Goal: Task Accomplishment & Management: Manage account settings

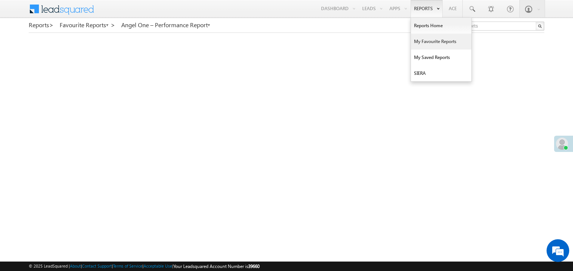
click at [423, 40] on link "My Favourite Reports" at bounding box center [441, 42] width 60 height 16
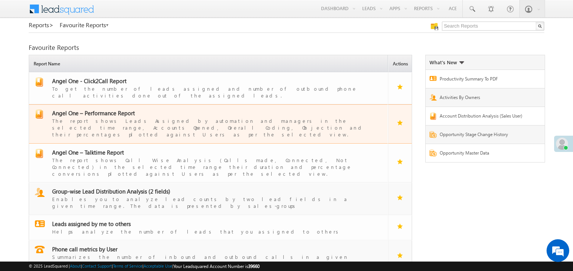
click at [99, 109] on span "Angel One – Performance Report" at bounding box center [93, 113] width 83 height 8
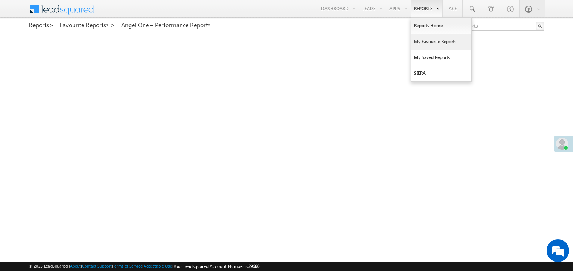
click at [421, 39] on link "My Favourite Reports" at bounding box center [441, 42] width 60 height 16
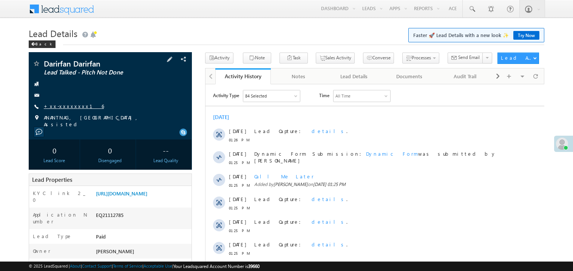
click at [67, 106] on link "+xx-xxxxxxxx16" at bounding box center [74, 106] width 60 height 6
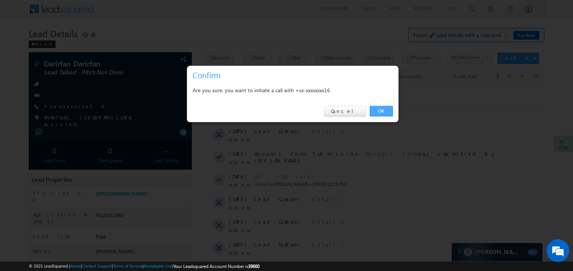
click at [380, 110] on link "OK" at bounding box center [381, 111] width 23 height 11
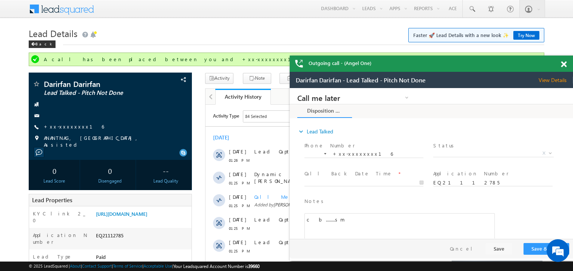
click at [563, 63] on span at bounding box center [564, 64] width 6 height 6
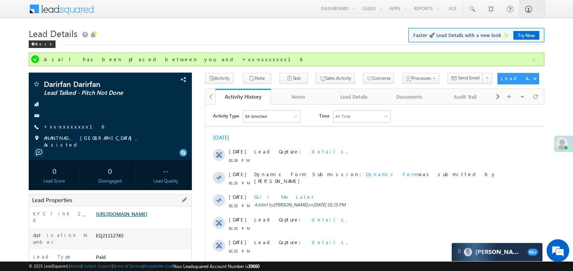
click at [135, 215] on link "https://angelbroking1-pk3em7sa.customui-test.leadsquared.com?leadId=4a552dc7-b7…" at bounding box center [121, 213] width 51 height 6
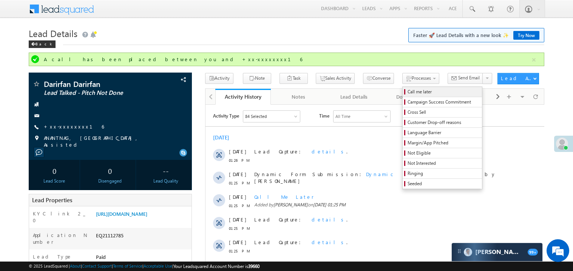
click at [408, 93] on span "Call me later" at bounding box center [444, 91] width 72 height 7
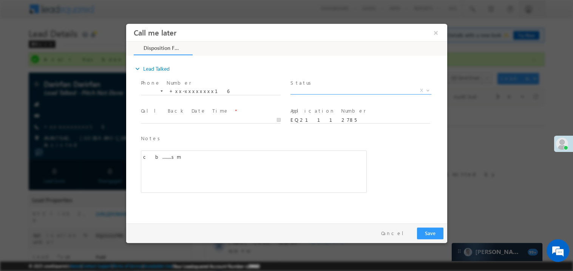
click at [309, 91] on span "X" at bounding box center [360, 90] width 141 height 8
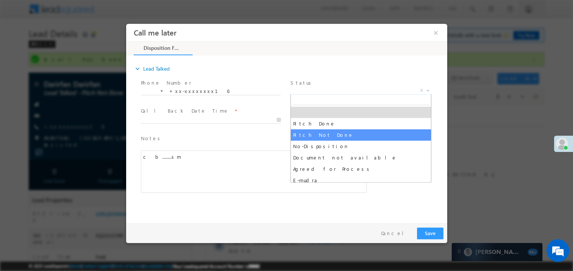
select select "Pitch Not Done"
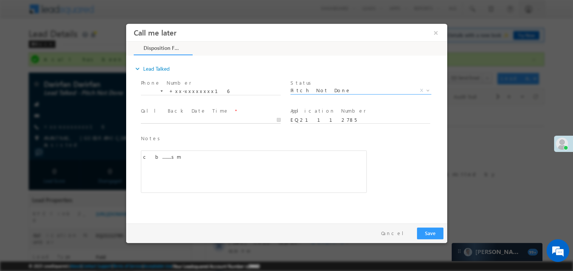
click at [192, 120] on body "Call me later ×" at bounding box center [286, 121] width 321 height 196
type input "09/02/25 2:06 PM"
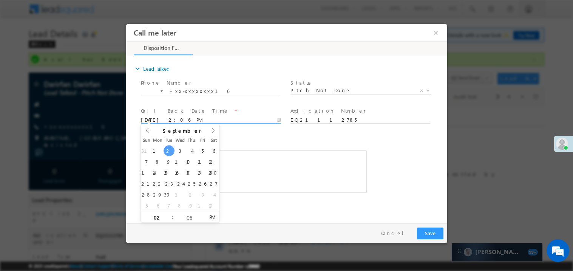
click at [263, 150] on div "c b........sm" at bounding box center [253, 171] width 226 height 42
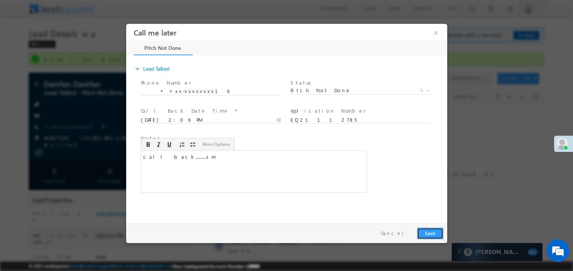
click at [439, 235] on button "Save" at bounding box center [430, 233] width 26 height 12
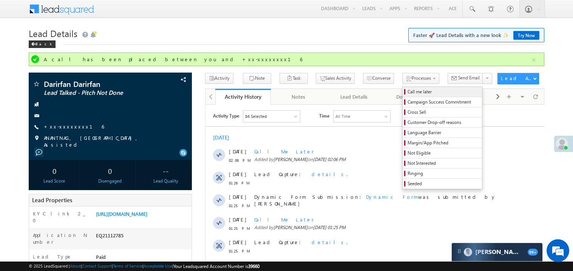
click at [408, 90] on span "Call me later" at bounding box center [444, 91] width 72 height 7
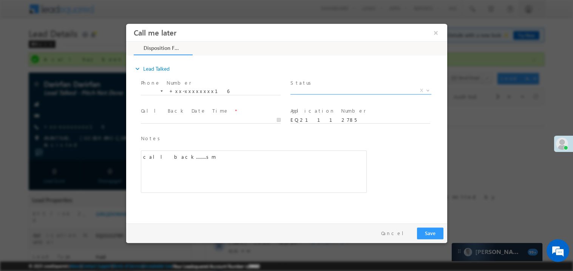
click at [318, 87] on span "X" at bounding box center [360, 90] width 141 height 8
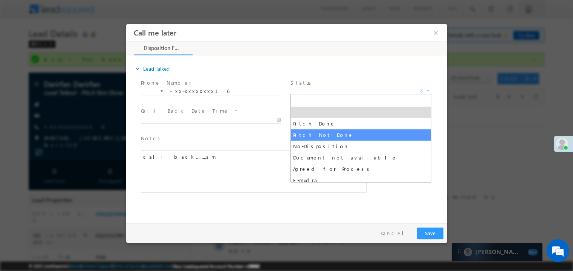
select select "Pitch Not Done"
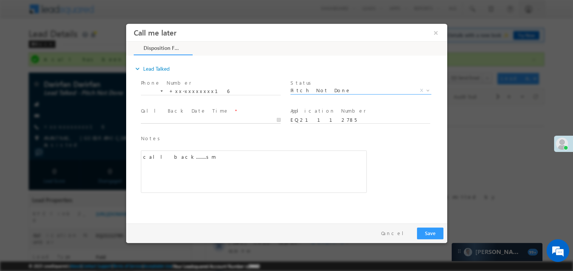
click at [168, 120] on body "Call me later ×" at bounding box center [286, 121] width 321 height 196
type input "09/02/25 2:07 PM"
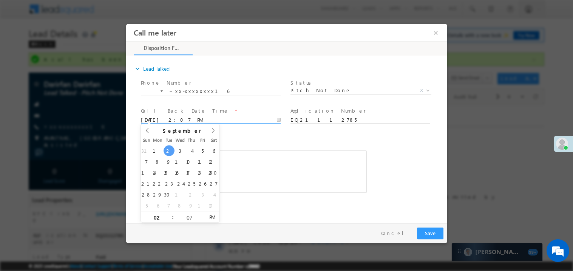
click at [293, 170] on div "call back.........sm" at bounding box center [253, 171] width 226 height 42
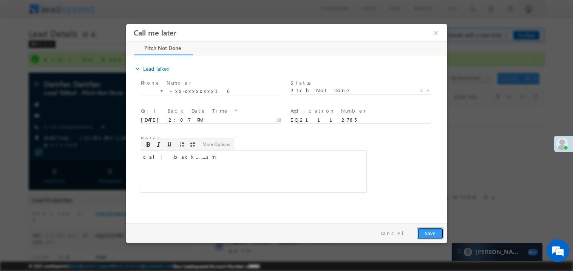
click at [435, 232] on button "Save" at bounding box center [430, 233] width 26 height 12
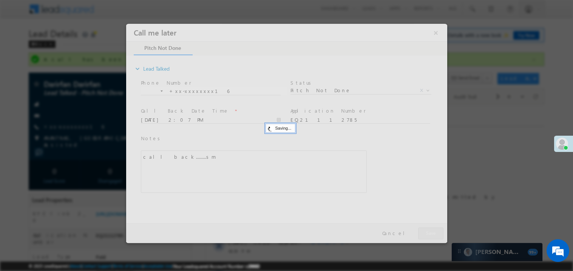
click at [435, 232] on div at bounding box center [286, 132] width 321 height 219
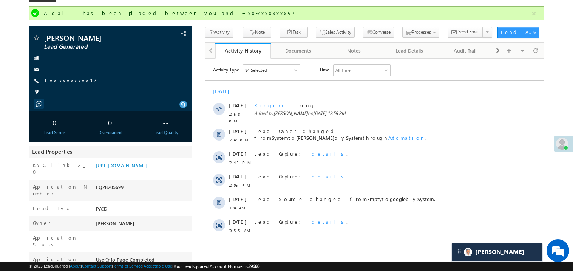
scroll to position [45, 0]
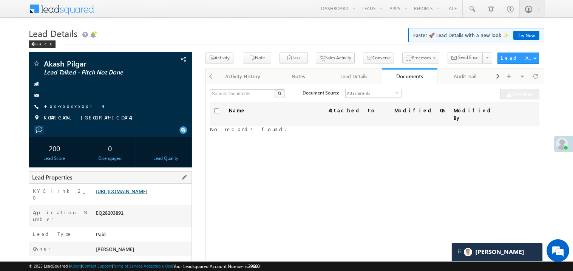
click at [136, 194] on link "https://angelbroking1-pk3em7sa.customui-test.leadsquared.com?leadId=43a80c49-9b…" at bounding box center [121, 191] width 51 height 6
click at [69, 106] on link "+xx-xxxxxxxx19" at bounding box center [75, 106] width 62 height 6
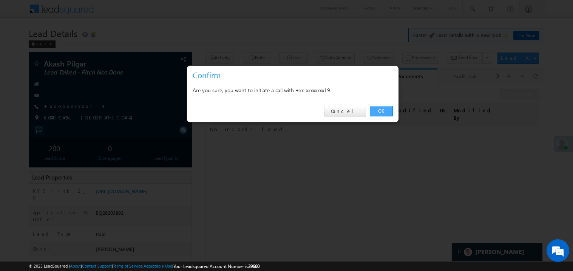
click at [380, 111] on link "OK" at bounding box center [381, 111] width 23 height 11
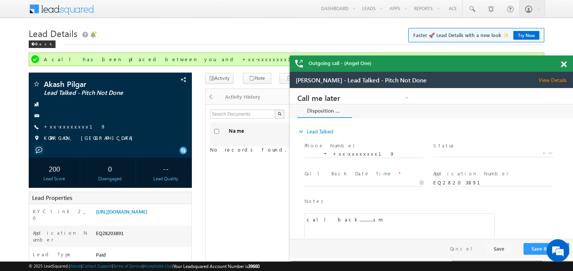
click at [563, 67] on span at bounding box center [564, 64] width 6 height 6
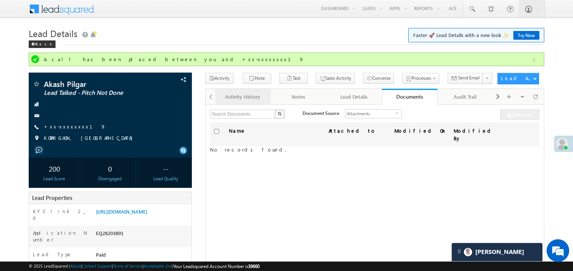
click at [237, 102] on link "Activity History" at bounding box center [243, 97] width 56 height 16
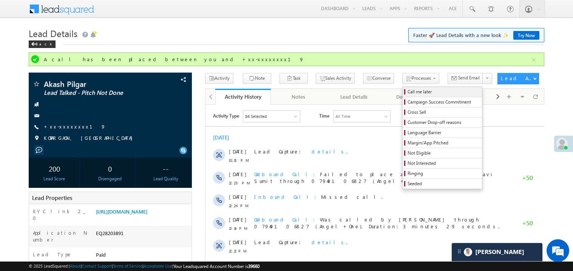
click at [408, 91] on span "Call me later" at bounding box center [444, 91] width 72 height 7
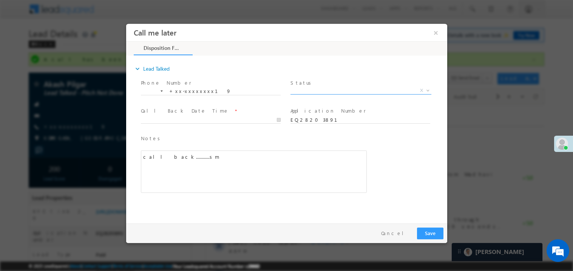
click at [319, 91] on span "X" at bounding box center [360, 90] width 141 height 8
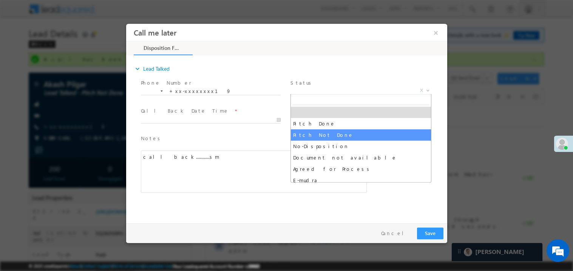
select select "Pitch Not Done"
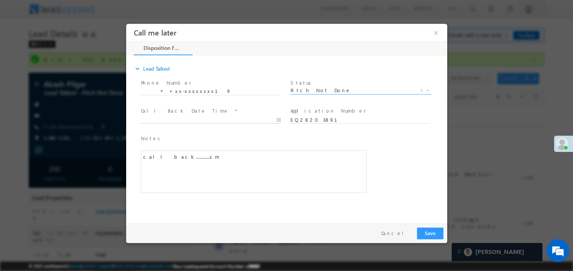
click at [155, 121] on body "Call me later ×" at bounding box center [286, 121] width 321 height 196
type input "09/02/25 2:08 PM"
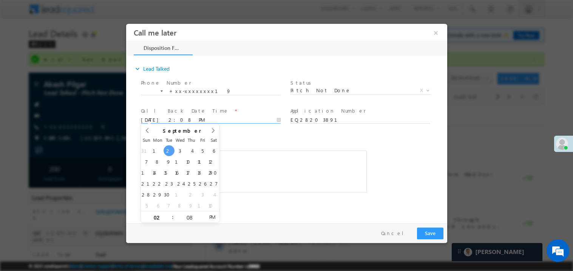
click at [281, 166] on div "call back............sm" at bounding box center [253, 171] width 226 height 42
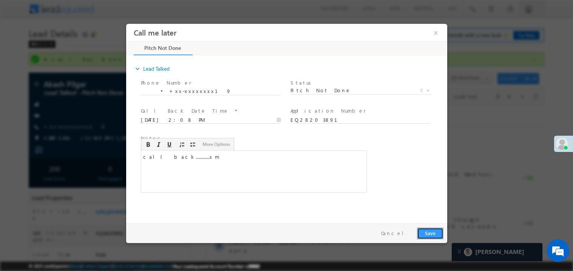
click at [438, 231] on button "Save" at bounding box center [430, 233] width 26 height 12
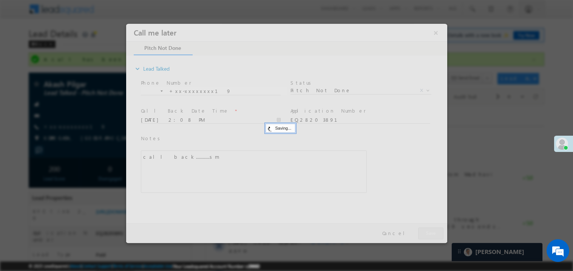
click at [438, 231] on div at bounding box center [286, 132] width 321 height 219
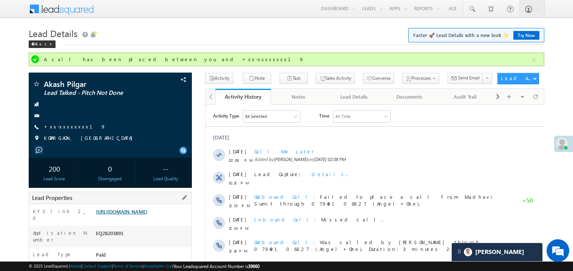
click at [137, 215] on link "https://angelbroking1-pk3em7sa.customui-test.leadsquared.com?leadId=43a80c49-9b…" at bounding box center [121, 211] width 51 height 6
click at [147, 215] on link "https://angelbroking1-pk3em7sa.customui-test.leadsquared.com?leadId=43a80c49-9b…" at bounding box center [121, 211] width 51 height 6
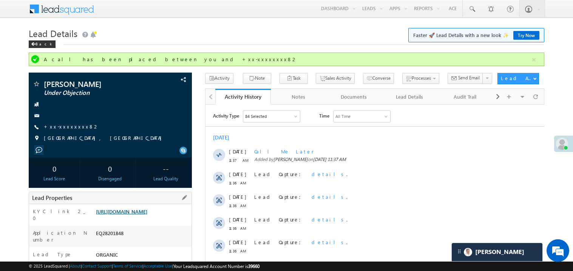
click at [145, 215] on link "[URL][DOMAIN_NAME]" at bounding box center [121, 211] width 51 height 6
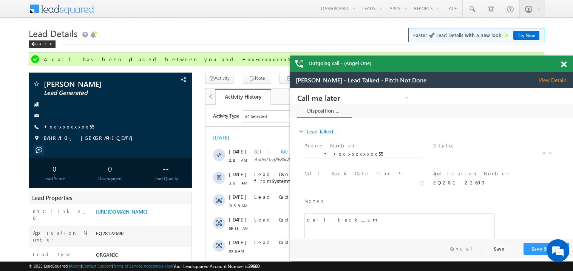
click at [564, 66] on span at bounding box center [564, 64] width 6 height 6
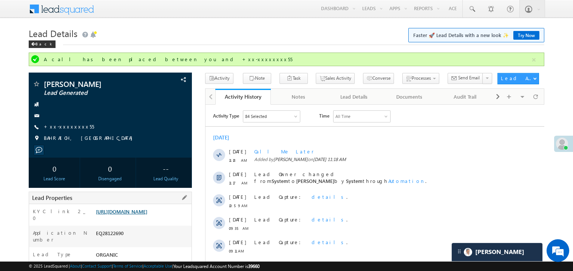
click at [147, 215] on link "https://angelbroking1-pk3em7sa.customui-test.leadsquared.com?leadId=fc5e5310-66…" at bounding box center [121, 211] width 51 height 6
click at [65, 127] on link "+xx-xxxxxxxx55" at bounding box center [69, 126] width 50 height 6
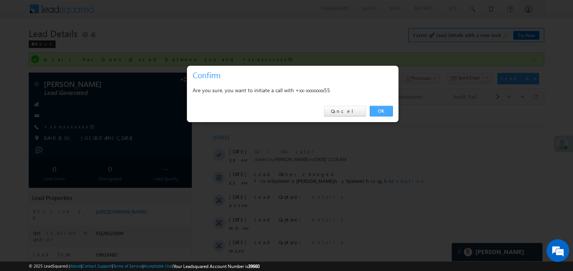
click at [382, 110] on link "OK" at bounding box center [381, 111] width 23 height 11
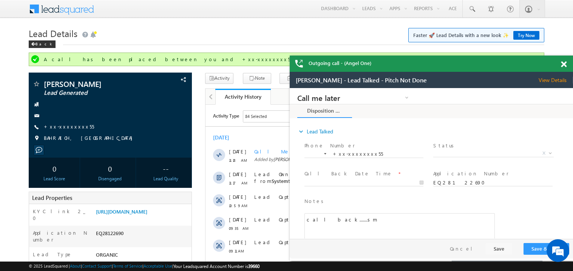
click at [567, 64] on div at bounding box center [568, 63] width 10 height 15
click at [562, 64] on span at bounding box center [564, 64] width 6 height 6
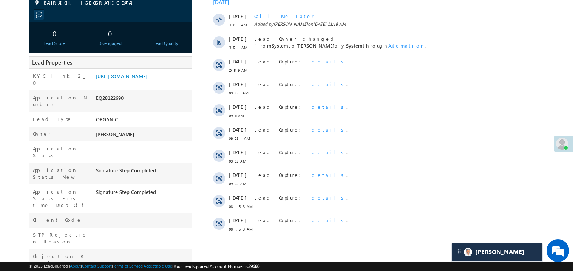
scroll to position [136, 0]
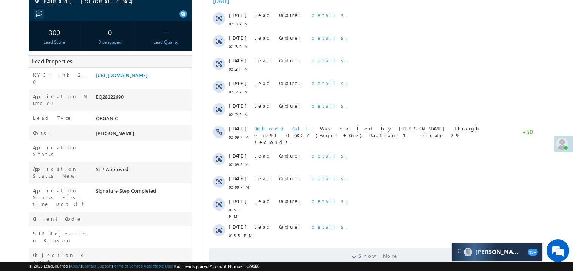
scroll to position [136, 0]
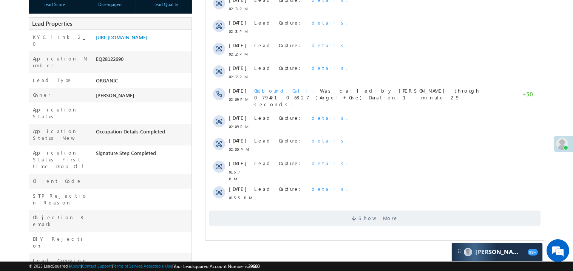
scroll to position [166, 0]
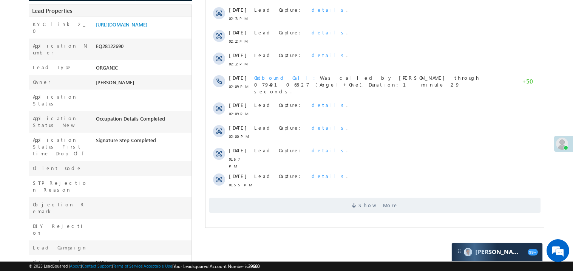
scroll to position [166, 0]
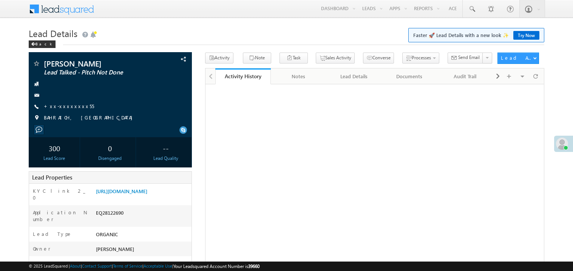
scroll to position [167, 0]
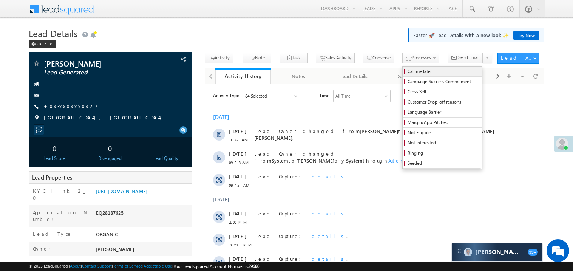
click at [408, 72] on span "Call me later" at bounding box center [444, 71] width 72 height 7
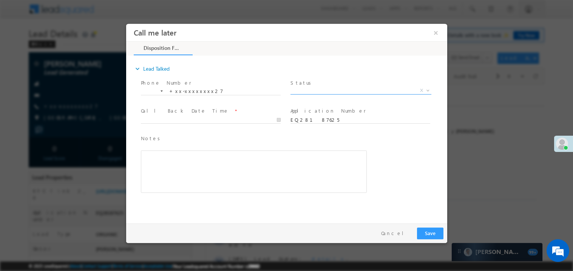
click at [333, 86] on span "X" at bounding box center [360, 90] width 141 height 8
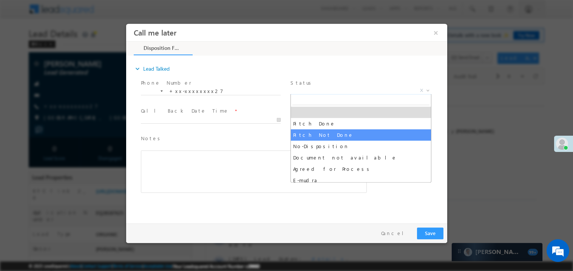
select select "Pitch Not Done"
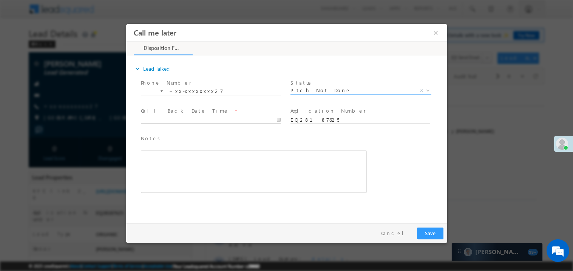
click at [174, 120] on body "Call me later ×" at bounding box center [286, 121] width 321 height 196
type input "09/02/25 2:18 PM"
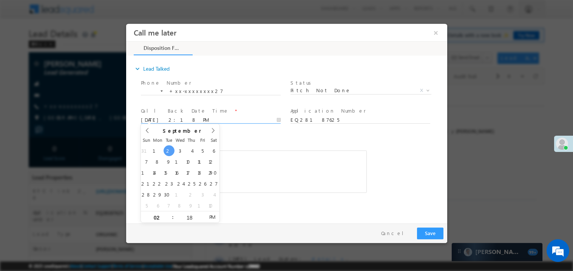
click at [258, 133] on div "Notes * Editor toolbars Basic Styles Bold Italic Underline Paragraph Insert/Rem…" at bounding box center [253, 167] width 229 height 69
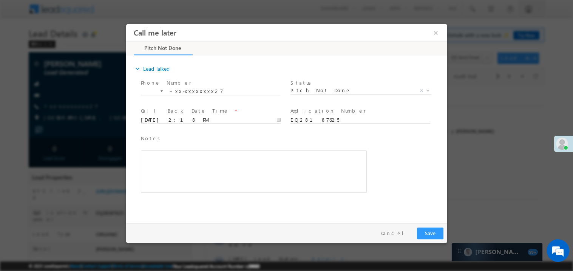
click at [213, 171] on div "Rich Text Editor, 40788eee-0fb2-11ec-a811-0adc8a9d82c2__tab1__section1__Notes__…" at bounding box center [253, 171] width 226 height 42
click at [440, 233] on button "Save" at bounding box center [430, 233] width 26 height 12
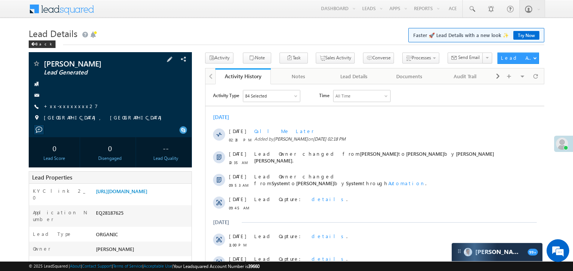
click at [70, 110] on span "+xx-xxxxxxxx27" at bounding box center [71, 107] width 54 height 8
click at [70, 108] on link "+xx-xxxxxxxx27" at bounding box center [71, 106] width 54 height 6
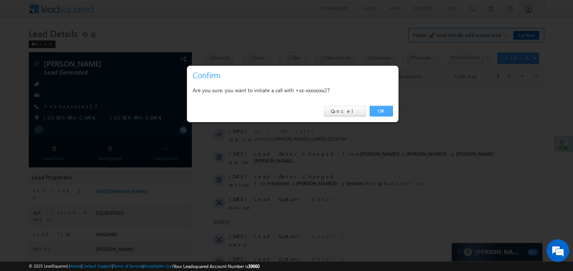
click at [381, 112] on link "OK" at bounding box center [381, 111] width 23 height 11
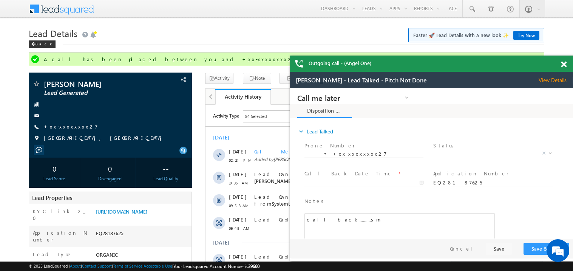
click at [564, 64] on span at bounding box center [564, 64] width 6 height 6
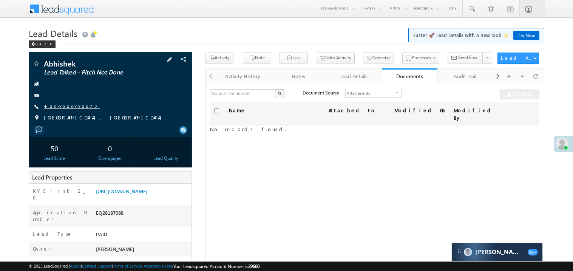
click at [66, 104] on link "+xx-xxxxxxxx22" at bounding box center [72, 106] width 56 height 6
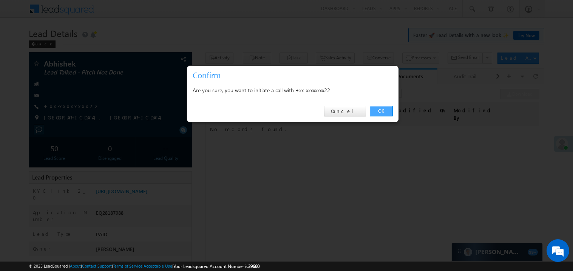
click at [384, 108] on link "OK" at bounding box center [381, 111] width 23 height 11
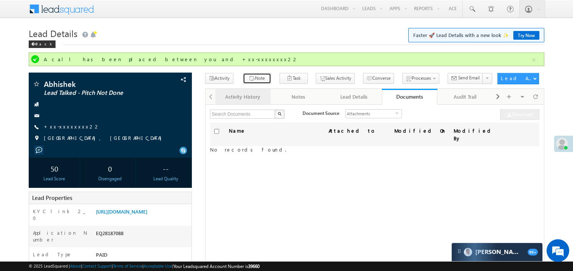
click at [249, 82] on button "Note" at bounding box center [257, 78] width 28 height 11
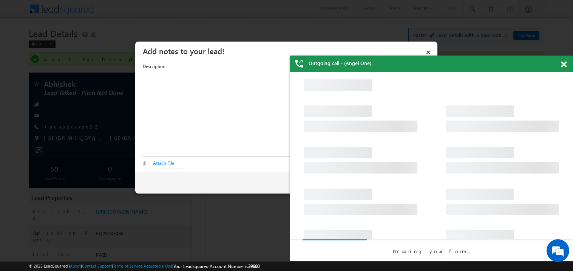
click at [558, 66] on div "Outgoing call - (Angel One)" at bounding box center [431, 64] width 283 height 16
click at [565, 66] on span at bounding box center [564, 64] width 6 height 6
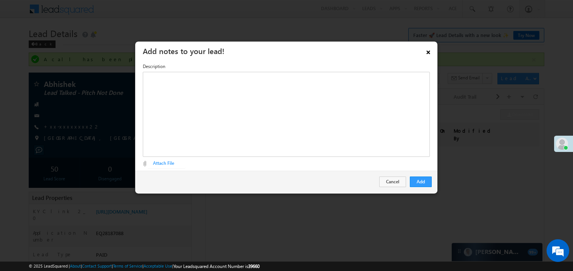
click at [431, 50] on link "×" at bounding box center [428, 50] width 13 height 13
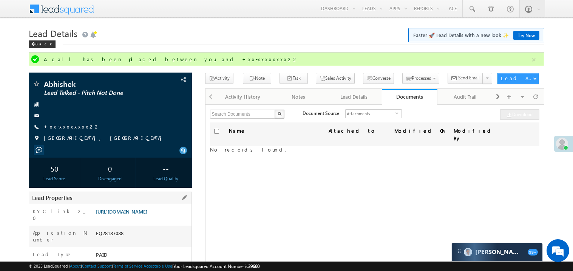
click at [129, 211] on link "https://angelbroking1-pk3em7sa.customui-test.leadsquared.com?leadId=0cdc6a00-dc…" at bounding box center [121, 211] width 51 height 6
click at [241, 100] on div "Activity History" at bounding box center [242, 96] width 43 height 9
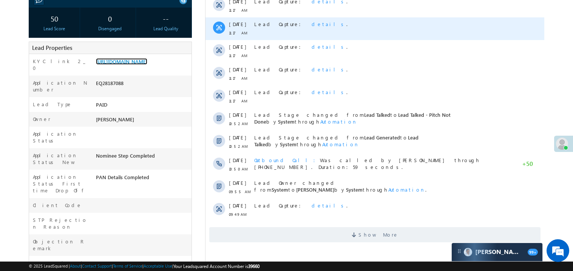
scroll to position [151, 0]
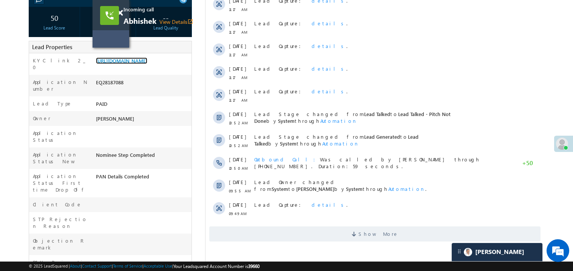
drag, startPoint x: 341, startPoint y: 128, endPoint x: 123, endPoint y: 29, distance: 239.2
click at [123, 29] on div "Incoming call Abhishek View Details open_in_new" at bounding box center [111, 24] width 37 height 48
click at [120, 13] on span at bounding box center [120, 13] width 6 height 6
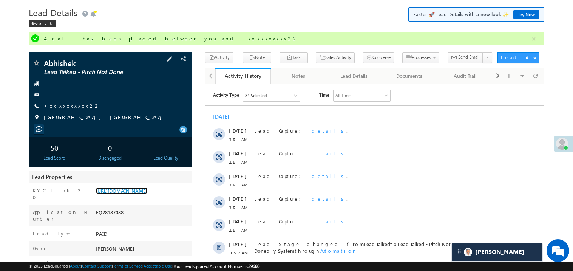
scroll to position [0, 0]
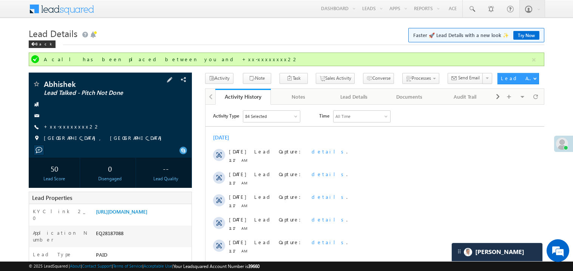
click at [73, 122] on div "Abhishek Lead Talked - Pitch Not Done +xx-xxxxxxxx22" at bounding box center [110, 113] width 156 height 66
click at [68, 128] on link "+xx-xxxxxxxx22" at bounding box center [72, 126] width 56 height 6
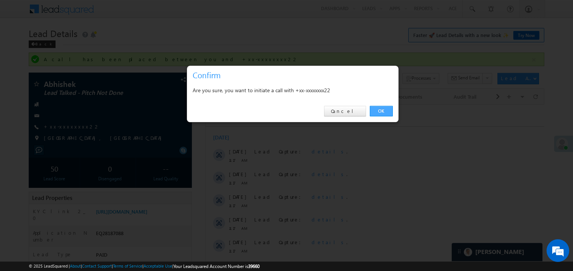
click at [383, 110] on link "OK" at bounding box center [381, 111] width 23 height 11
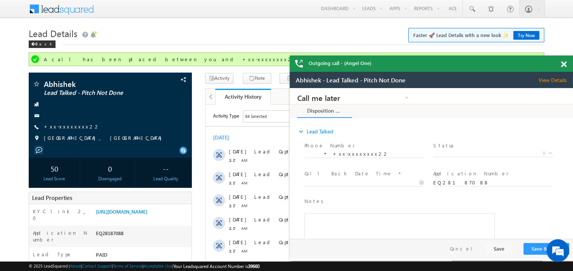
click at [564, 63] on span at bounding box center [564, 64] width 6 height 6
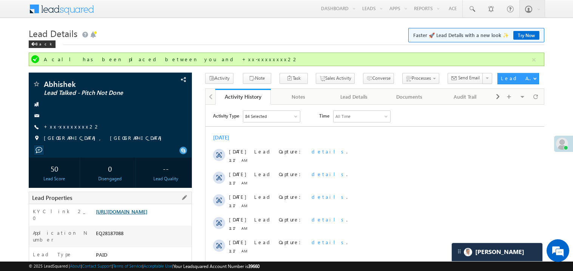
click at [142, 215] on link "https://angelbroking1-pk3em7sa.customui-test.leadsquared.com?leadId=0cdc6a00-dc…" at bounding box center [121, 211] width 51 height 6
click at [136, 215] on link "https://angelbroking1-pk3em7sa.customui-test.leadsquared.com?leadId=0cdc6a00-dc…" at bounding box center [121, 211] width 51 height 6
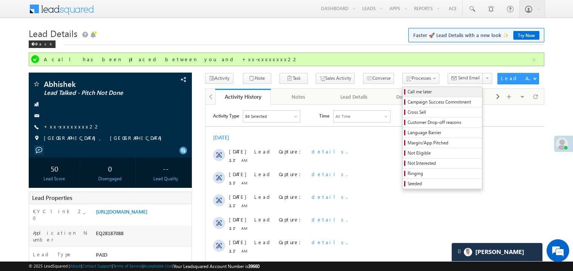
click at [408, 94] on span "Call me later" at bounding box center [444, 91] width 72 height 7
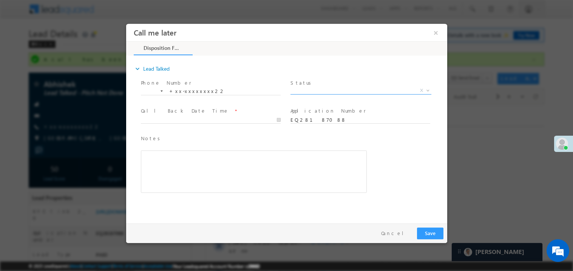
click at [309, 90] on span "X" at bounding box center [360, 90] width 141 height 8
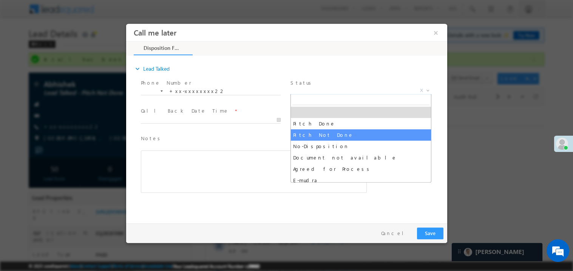
select select "Pitch Not Done"
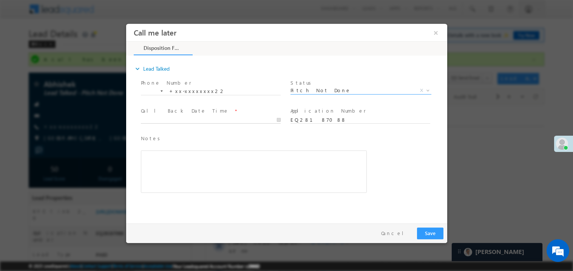
click at [178, 117] on body "Call me later ×" at bounding box center [286, 121] width 321 height 196
type input "09/02/25 2:28 PM"
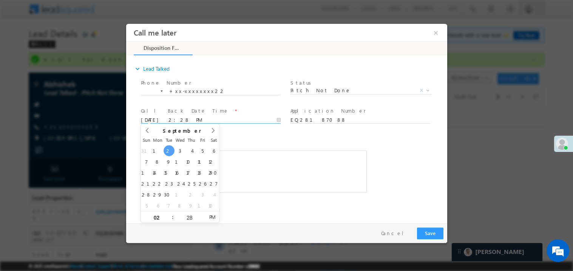
click at [247, 164] on div "Rich Text Editor, 40788eee-0fb2-11ec-a811-0adc8a9d82c2__tab1__section1__Notes__…" at bounding box center [253, 171] width 226 height 42
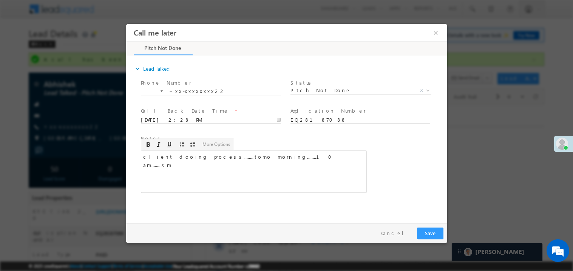
click at [436, 245] on div at bounding box center [286, 135] width 573 height 271
click at [425, 225] on div "Pay & Save Save Cancel" at bounding box center [288, 233] width 325 height 20
click at [431, 230] on button "Save" at bounding box center [430, 233] width 26 height 12
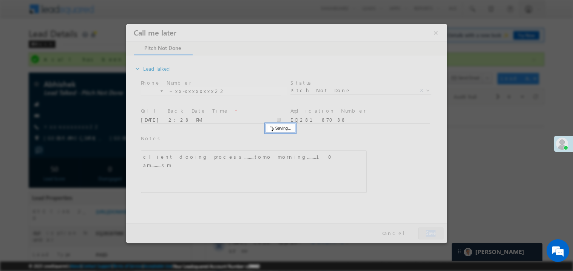
click at [431, 230] on div at bounding box center [286, 132] width 321 height 219
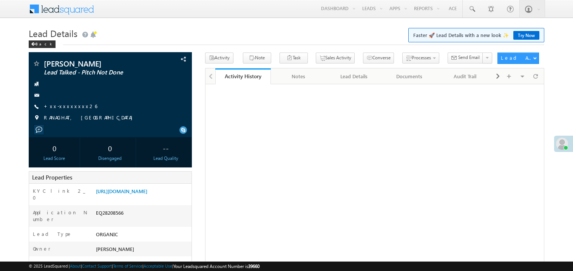
click at [74, 108] on link "+xx-xxxxxxxx26" at bounding box center [70, 106] width 53 height 6
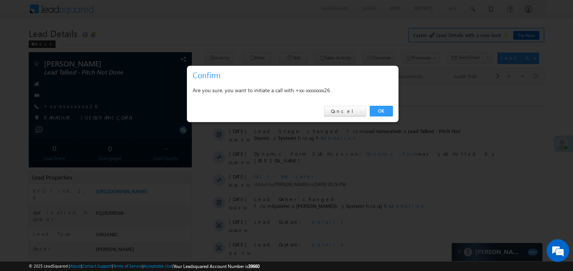
click at [379, 105] on div "OK Cancel" at bounding box center [293, 111] width 212 height 22
click at [380, 109] on link "OK" at bounding box center [381, 111] width 23 height 11
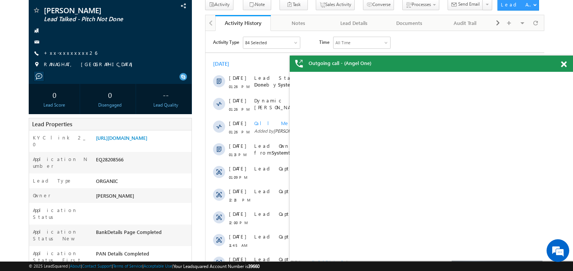
scroll to position [90, 0]
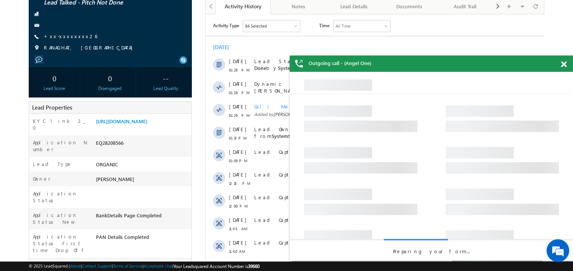
click at [565, 63] on span at bounding box center [564, 64] width 6 height 6
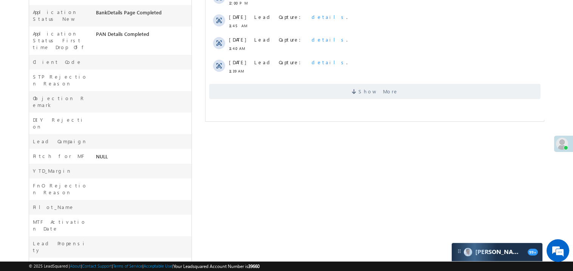
scroll to position [300, 0]
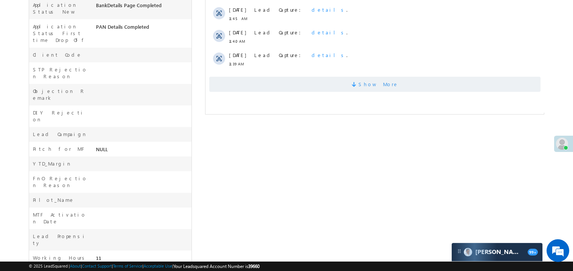
click at [331, 86] on span "Show More" at bounding box center [374, 84] width 331 height 15
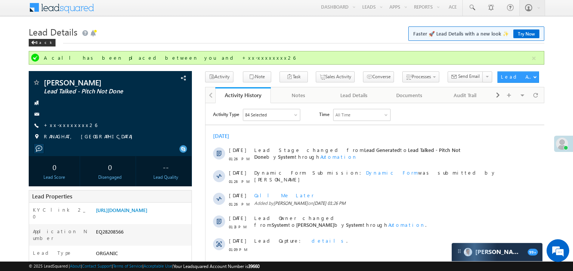
scroll to position [0, 0]
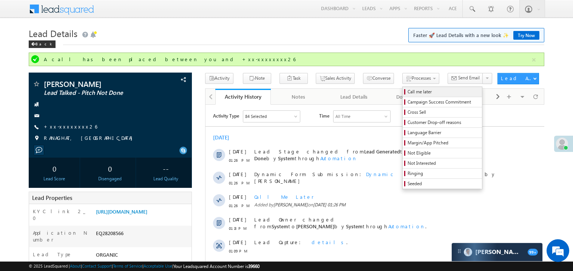
click at [408, 91] on span "Call me later" at bounding box center [444, 91] width 72 height 7
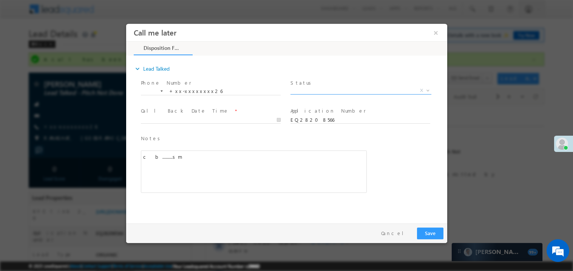
click at [320, 88] on span "X" at bounding box center [360, 90] width 141 height 8
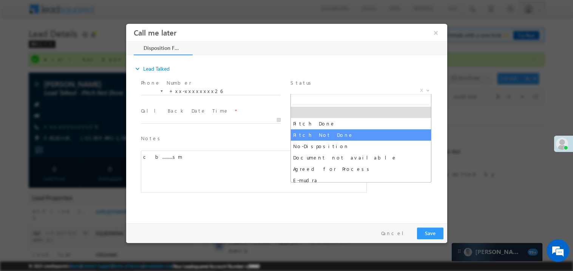
select select "Pitch Not Done"
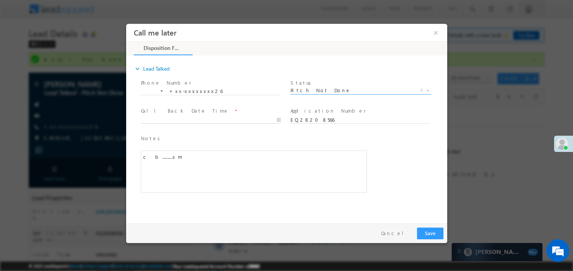
click at [182, 120] on body "Call me later ×" at bounding box center [286, 121] width 321 height 196
type input "09/02/25 2:30 PM"
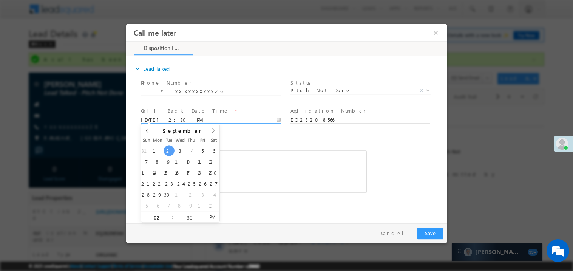
click at [250, 147] on div "Notes * c b.........sm Editor toolbars Basic Styles Bold Italic Underline Parag…" at bounding box center [253, 163] width 226 height 59
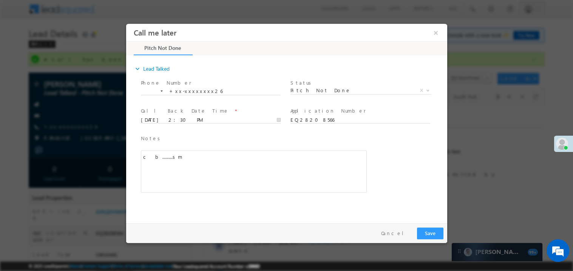
click at [261, 168] on div "c b.........sm" at bounding box center [253, 171] width 226 height 42
click at [436, 235] on button "Save" at bounding box center [430, 233] width 26 height 12
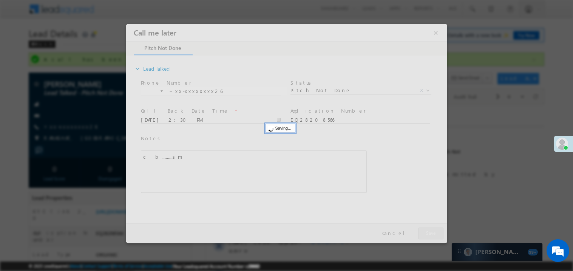
click at [436, 235] on div at bounding box center [286, 132] width 321 height 219
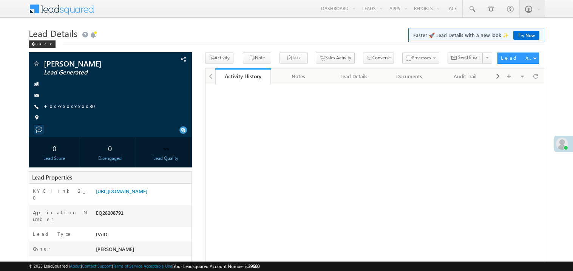
click at [70, 108] on link "+xx-xxxxxxxx30" at bounding box center [72, 106] width 56 height 6
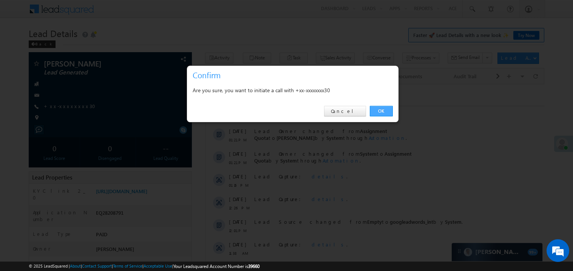
click at [381, 109] on link "OK" at bounding box center [381, 111] width 23 height 11
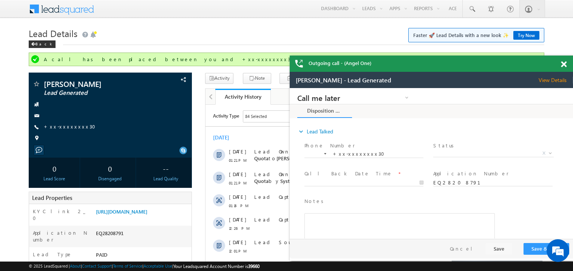
click at [565, 61] on span at bounding box center [564, 64] width 6 height 6
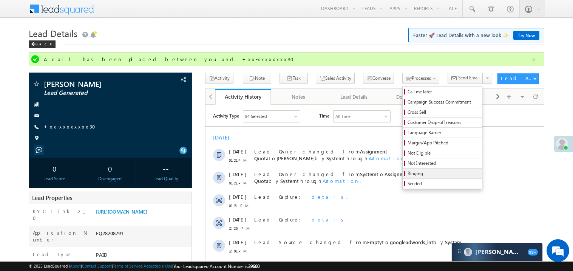
click at [408, 173] on span "Ringing" at bounding box center [444, 173] width 72 height 7
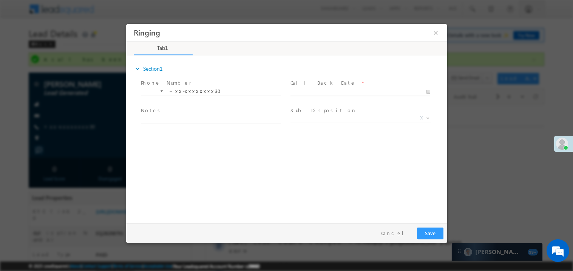
click at [321, 91] on body "Ringing ×" at bounding box center [286, 121] width 321 height 196
type input "[DATE] 2:32 PM"
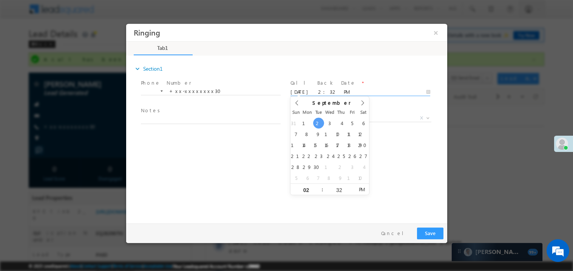
click at [209, 111] on span "Notes *" at bounding box center [209, 111] width 139 height 8
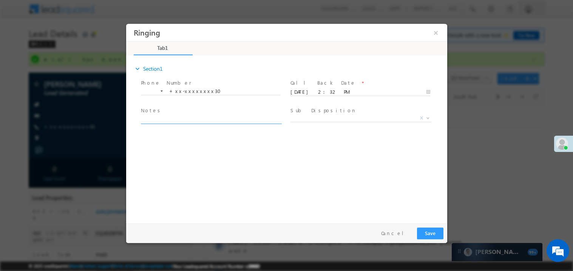
click at [193, 119] on textarea at bounding box center [210, 119] width 140 height 9
type textarea "ring"
click at [432, 230] on button "Save" at bounding box center [430, 233] width 26 height 12
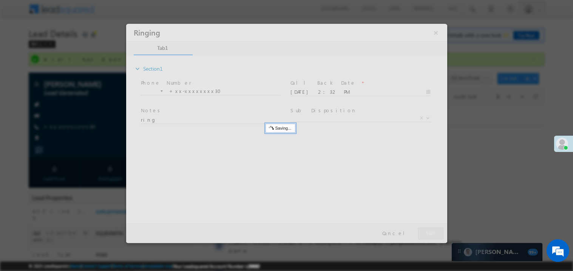
click at [432, 230] on div at bounding box center [286, 132] width 321 height 219
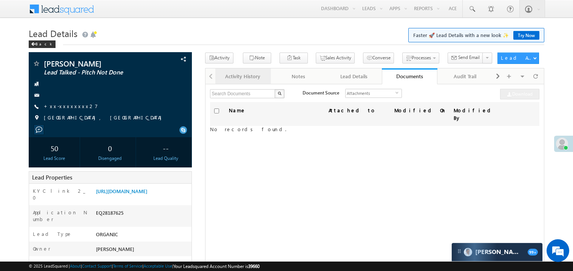
click at [243, 76] on div "Activity History" at bounding box center [242, 76] width 43 height 9
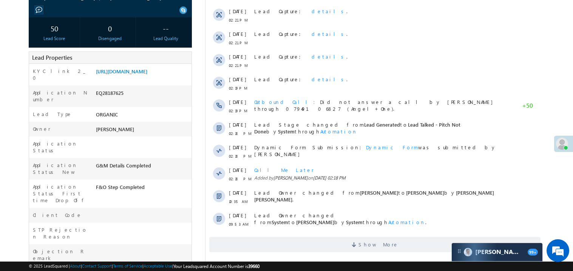
scroll to position [120, 0]
click at [318, 245] on span "Show More" at bounding box center [374, 243] width 331 height 15
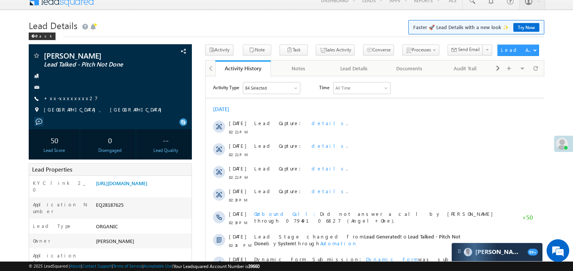
scroll to position [0, 0]
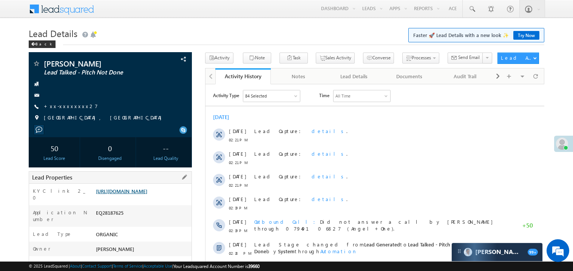
click at [142, 194] on link "[URL][DOMAIN_NAME]" at bounding box center [121, 191] width 51 height 6
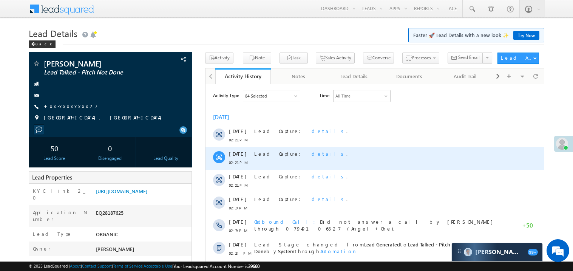
click at [343, 167] on div "Lead Capture: details ." at bounding box center [378, 158] width 249 height 23
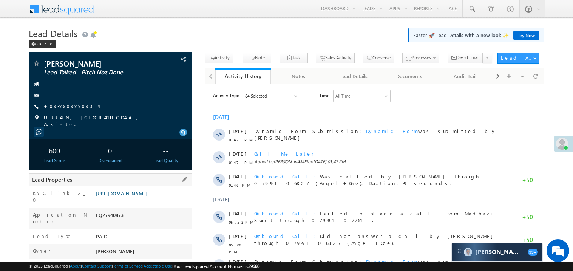
click at [146, 196] on link "https://angelbroking1-pk3em7sa.customui-test.leadsquared.com?leadId=c8fe1257-05…" at bounding box center [121, 193] width 51 height 6
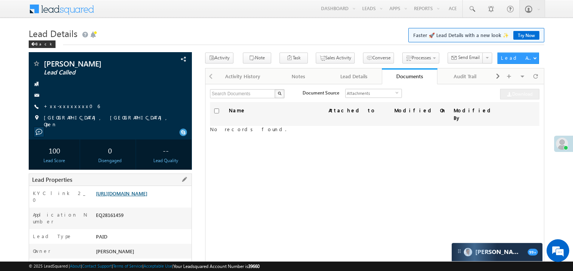
click at [142, 195] on link "https://angelbroking1-pk3em7sa.customui-test.leadsquared.com?leadId=5ad2cb29-4c…" at bounding box center [121, 193] width 51 height 6
click at [65, 107] on link "+xx-xxxxxxxx06" at bounding box center [72, 106] width 56 height 6
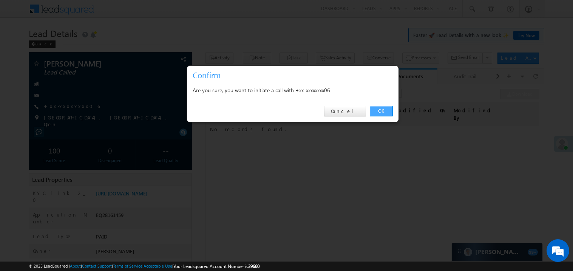
click at [382, 108] on link "OK" at bounding box center [381, 111] width 23 height 11
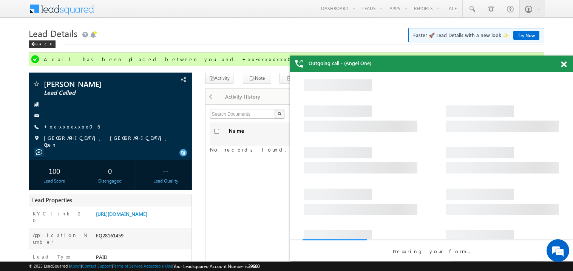
click at [563, 63] on span at bounding box center [564, 64] width 6 height 6
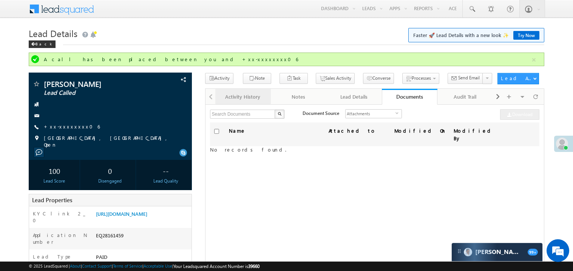
click at [247, 102] on link "Activity History" at bounding box center [243, 97] width 56 height 16
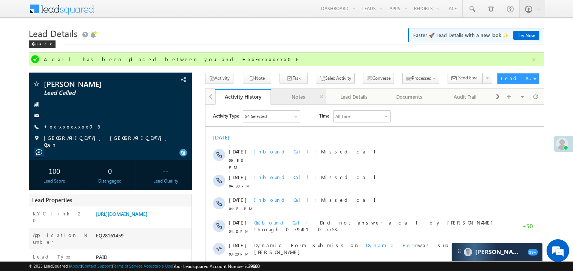
click at [303, 95] on div "Notes" at bounding box center [298, 96] width 43 height 9
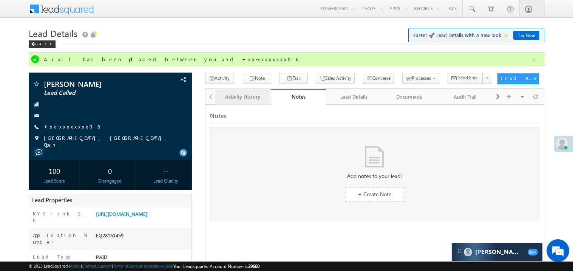
click at [252, 100] on div "Activity History" at bounding box center [242, 96] width 43 height 9
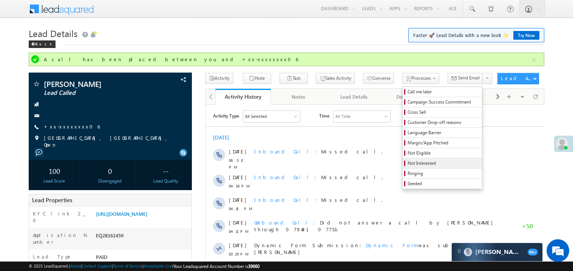
click at [408, 164] on span "Not Interested" at bounding box center [444, 163] width 72 height 7
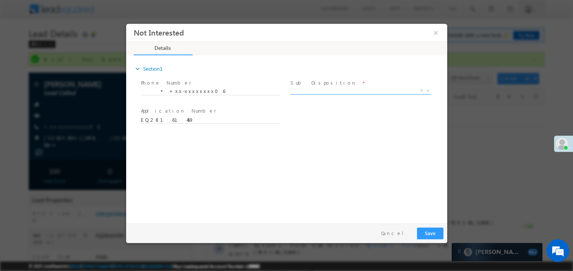
click at [313, 88] on span "X" at bounding box center [360, 90] width 141 height 8
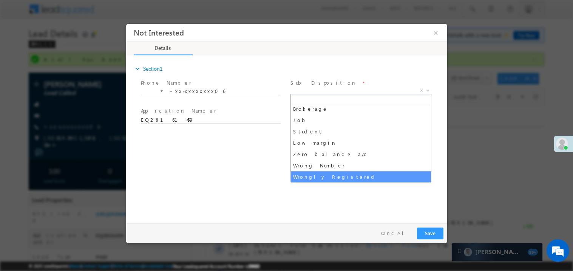
scroll to position [26, 0]
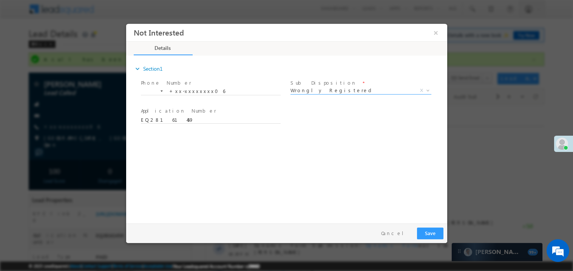
select select "Wrongly Registered"
click at [423, 232] on button "Save" at bounding box center [430, 233] width 26 height 12
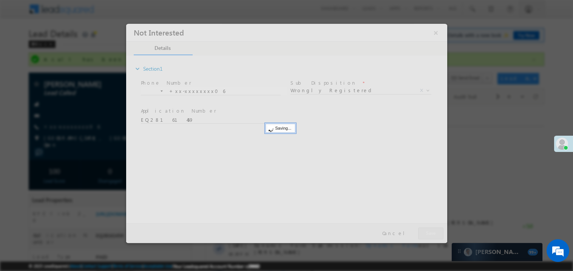
click at [423, 232] on div at bounding box center [286, 132] width 321 height 219
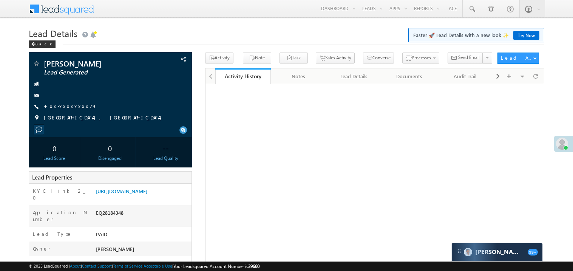
click at [72, 108] on link "+xx-xxxxxxxx79" at bounding box center [70, 106] width 53 height 6
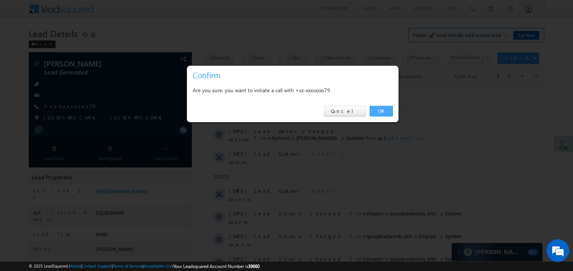
click at [378, 107] on link "OK" at bounding box center [381, 111] width 23 height 11
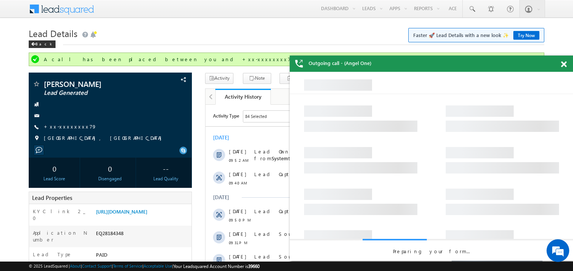
click at [565, 63] on span at bounding box center [564, 64] width 6 height 6
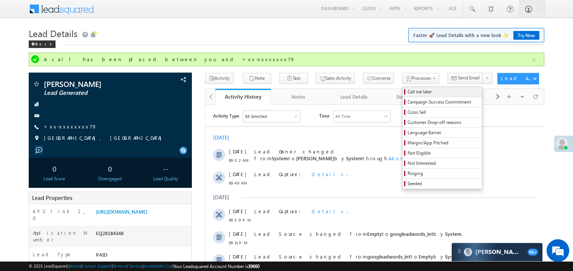
click at [408, 92] on span "Call me later" at bounding box center [444, 91] width 72 height 7
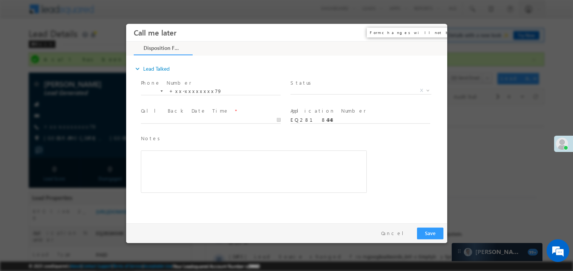
click at [439, 29] on button "×" at bounding box center [435, 32] width 13 height 14
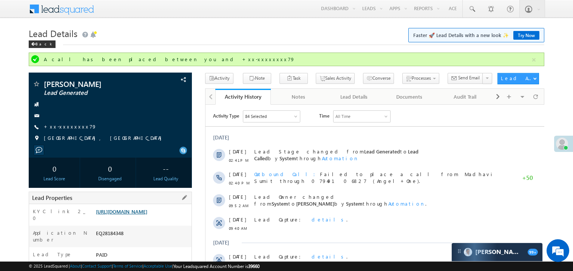
click at [147, 215] on link "https://angelbroking1-pk3em7sa.customui-test.leadsquared.com?leadId=c198061c-33…" at bounding box center [121, 211] width 51 height 6
click at [75, 127] on link "+xx-xxxxxxxx79" at bounding box center [70, 126] width 53 height 6
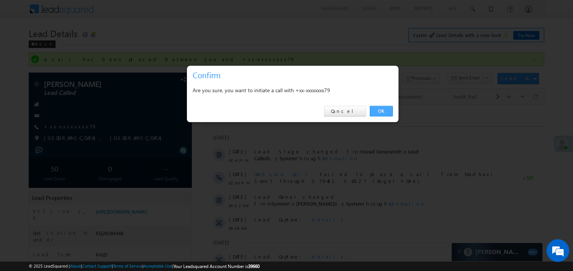
click at [381, 107] on link "OK" at bounding box center [381, 111] width 23 height 11
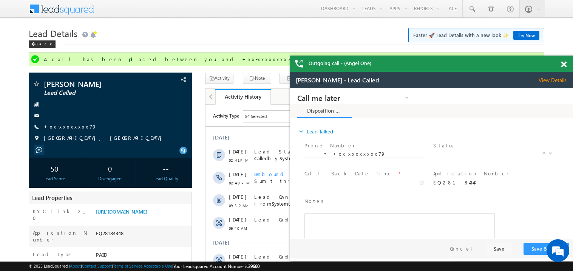
click at [565, 62] on span at bounding box center [564, 64] width 6 height 6
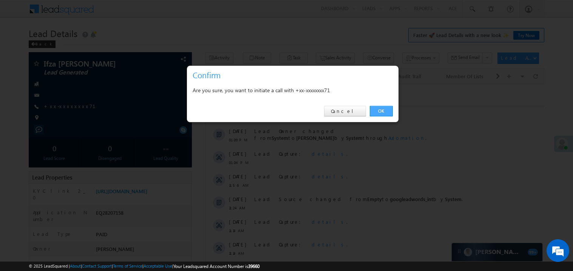
click at [385, 112] on link "OK" at bounding box center [381, 111] width 23 height 11
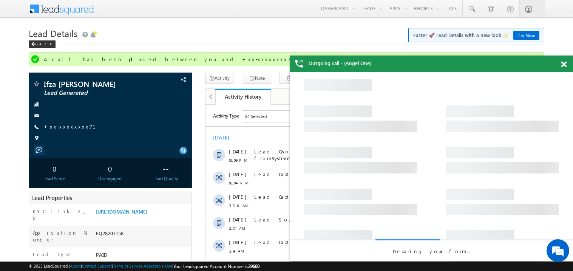
click at [566, 64] on span at bounding box center [564, 64] width 6 height 6
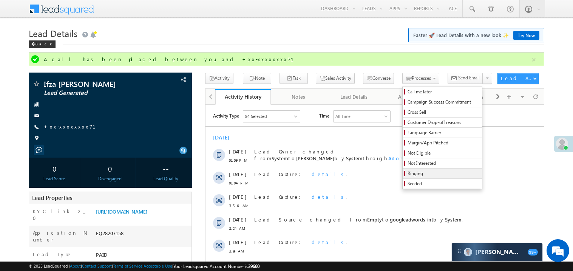
click at [408, 173] on span "Ringing" at bounding box center [444, 173] width 72 height 7
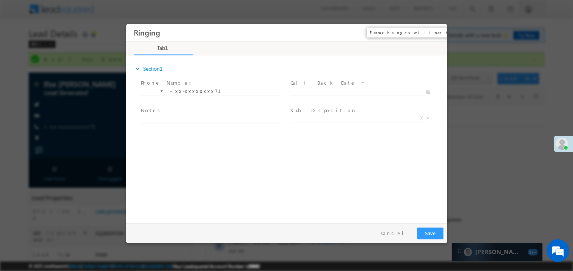
click at [438, 35] on button "×" at bounding box center [435, 32] width 13 height 14
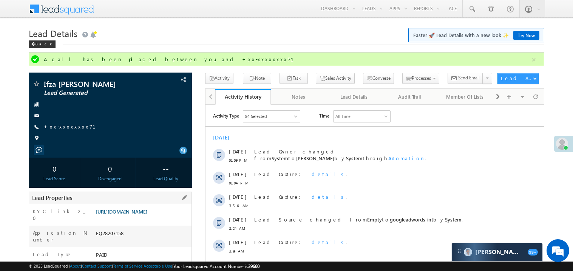
click at [136, 215] on link "https://angelbroking1-pk3em7sa.customui-test.leadsquared.com?leadId=3ac86c55-5b…" at bounding box center [121, 211] width 51 height 6
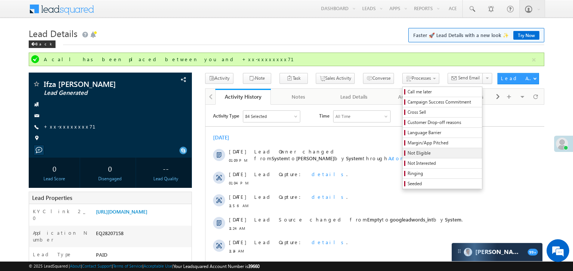
click at [408, 154] on span "Not Eligible" at bounding box center [444, 153] width 72 height 7
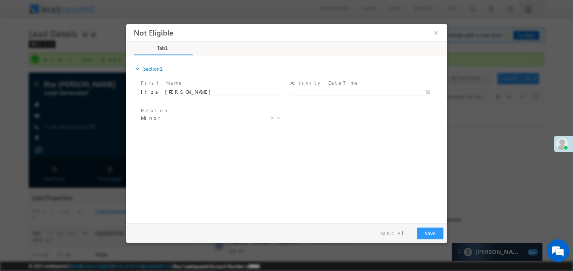
click at [311, 92] on body "Not Eligible ×" at bounding box center [286, 121] width 321 height 196
type input "09/02/25 2:50 PM"
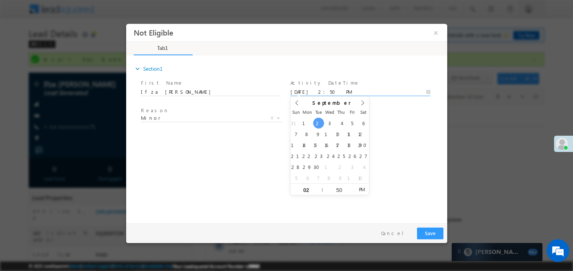
click at [230, 169] on div "expand_more Section1 First Name *" at bounding box center [288, 137] width 317 height 163
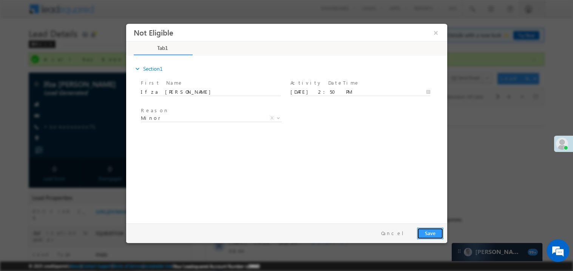
click at [431, 234] on button "Save" at bounding box center [430, 233] width 26 height 12
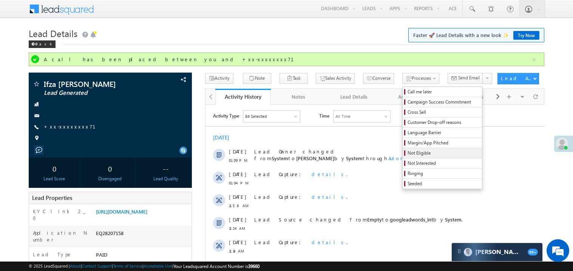
click at [408, 154] on span "Not Eligible" at bounding box center [444, 153] width 72 height 7
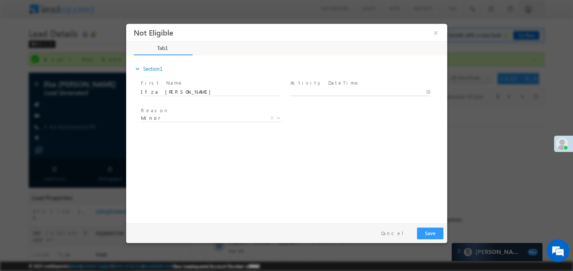
click at [318, 90] on body "Not Eligible ×" at bounding box center [286, 121] width 321 height 196
type input "09/02/25 2:51 PM"
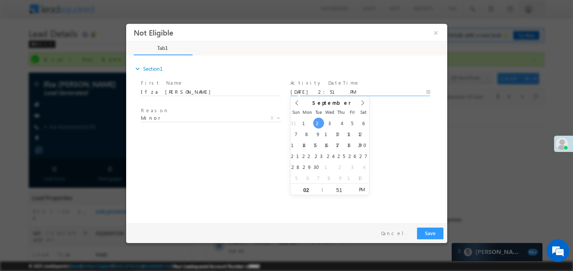
click at [253, 151] on div "expand_more Section1 First Name *" at bounding box center [288, 137] width 317 height 163
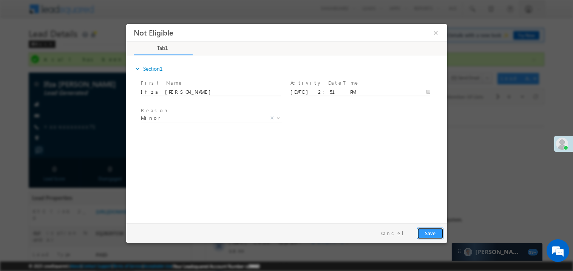
click at [429, 228] on button "Save" at bounding box center [430, 233] width 26 height 12
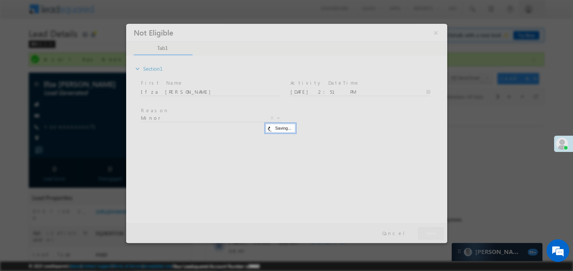
click at [429, 228] on div at bounding box center [286, 132] width 321 height 219
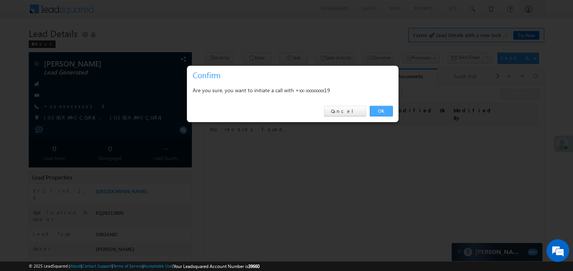
click at [380, 108] on link "OK" at bounding box center [381, 111] width 23 height 11
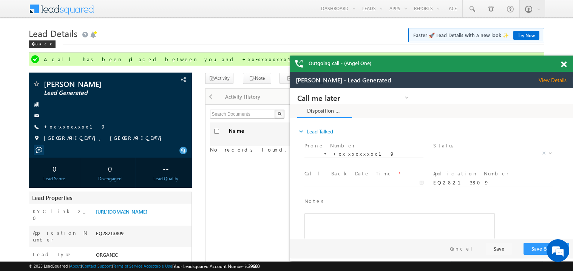
click at [563, 65] on span at bounding box center [564, 64] width 6 height 6
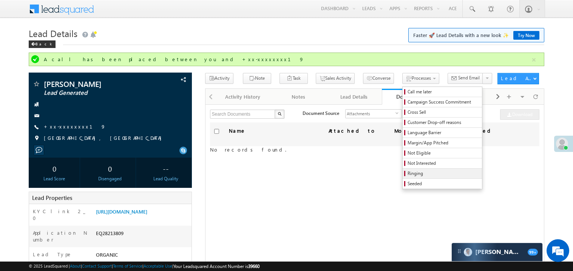
click at [408, 172] on span "Ringing" at bounding box center [444, 173] width 72 height 7
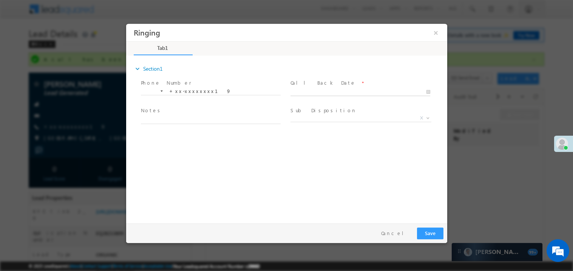
click at [307, 88] on body "Ringing ×" at bounding box center [286, 121] width 321 height 196
type input "[DATE] 2:52 PM"
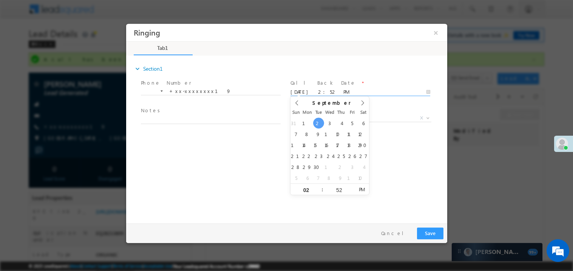
click at [184, 114] on span "Notes *" at bounding box center [209, 111] width 139 height 8
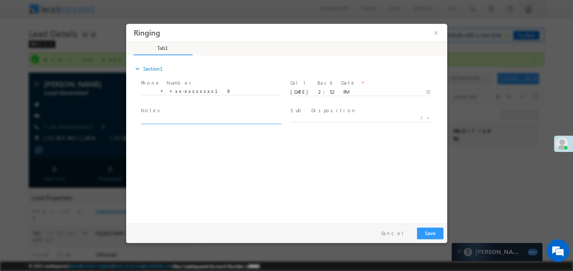
click at [174, 120] on textarea at bounding box center [210, 119] width 140 height 9
type textarea "ring"
click at [437, 230] on button "Save" at bounding box center [430, 233] width 26 height 12
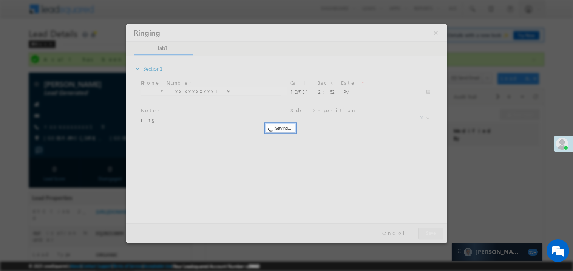
click at [437, 230] on div at bounding box center [286, 132] width 321 height 219
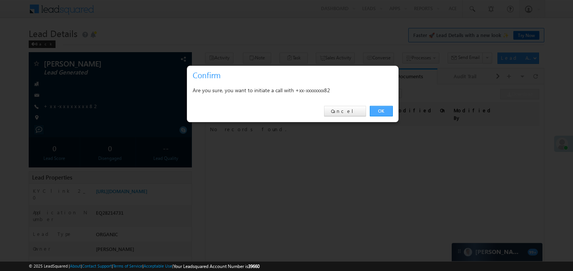
click at [375, 108] on link "OK" at bounding box center [381, 111] width 23 height 11
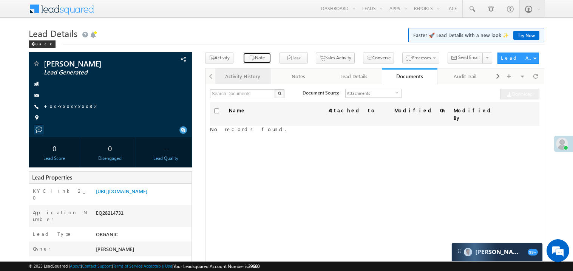
click at [250, 63] on button "Note" at bounding box center [257, 57] width 28 height 11
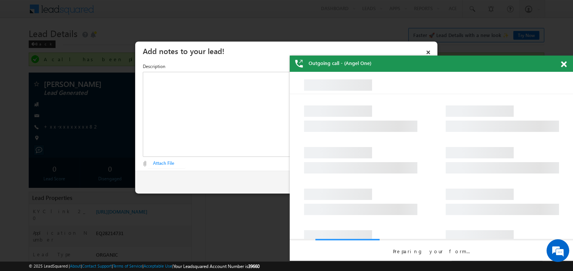
click at [563, 65] on span at bounding box center [564, 64] width 6 height 6
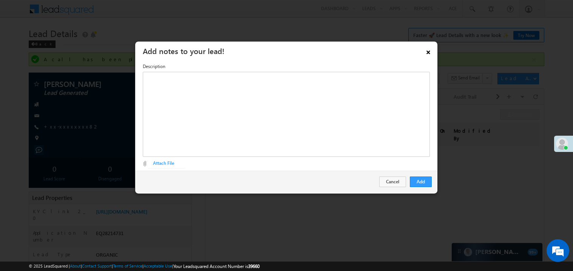
click at [429, 52] on link "×" at bounding box center [428, 50] width 13 height 13
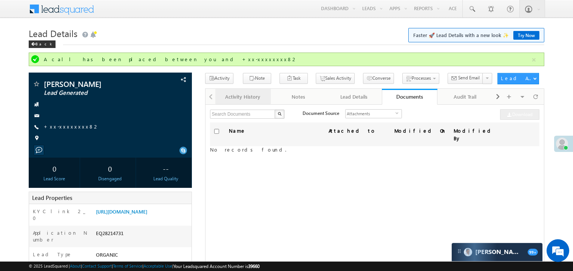
click at [244, 99] on div "Activity History" at bounding box center [242, 96] width 43 height 9
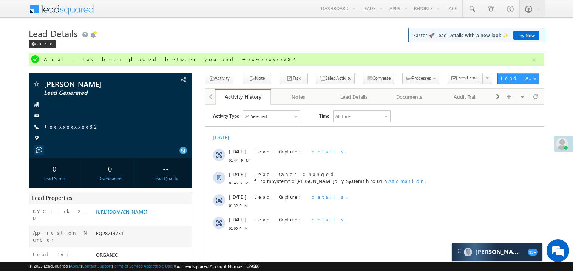
click at [284, 134] on div "[DATE]" at bounding box center [374, 137] width 339 height 7
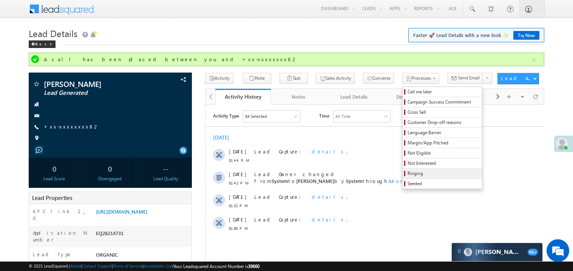
click at [408, 176] on span "Ringing" at bounding box center [444, 173] width 72 height 7
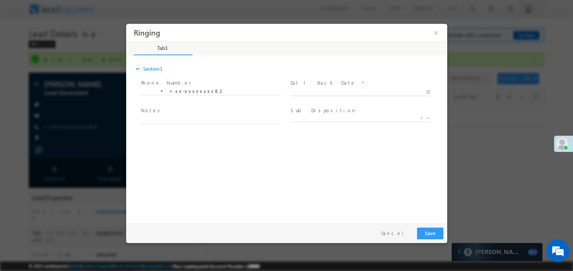
click at [312, 89] on body "Ringing ×" at bounding box center [286, 121] width 321 height 196
type input "09/02/25 2:54 PM"
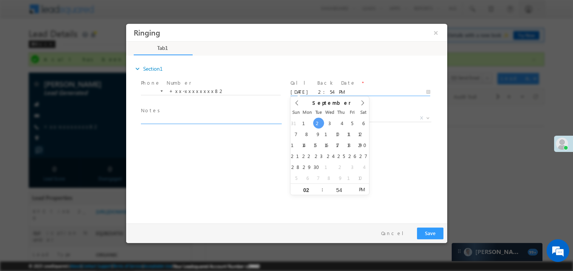
click at [173, 118] on textarea at bounding box center [210, 119] width 140 height 9
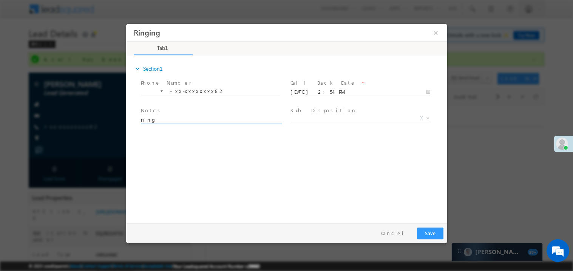
type textarea "ring"
click at [429, 233] on button "Save" at bounding box center [430, 233] width 26 height 12
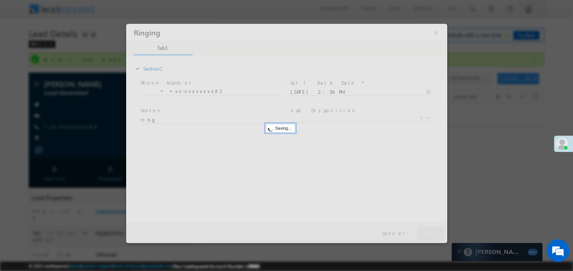
click at [429, 233] on div at bounding box center [286, 132] width 321 height 219
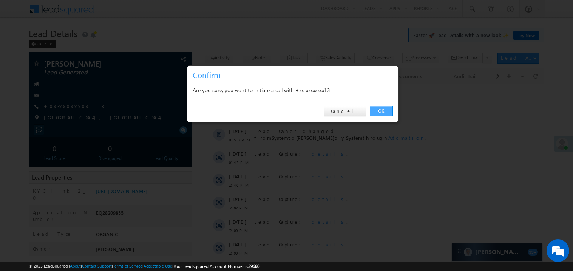
click at [385, 108] on link "OK" at bounding box center [381, 111] width 23 height 11
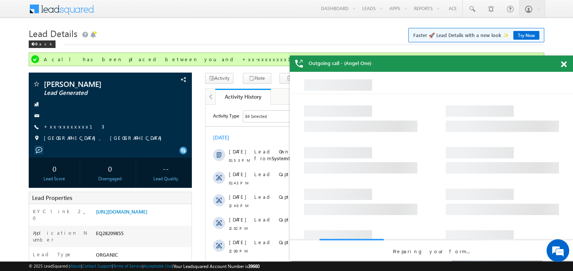
click at [565, 63] on span at bounding box center [564, 64] width 6 height 6
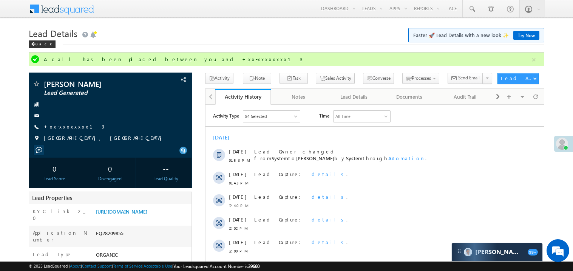
click at [252, 28] on h1 "Lead Details Faster 🚀 Lead Details with a new look ✨ Try Now" at bounding box center [287, 32] width 516 height 15
click at [147, 215] on link "https://angelbroking1-pk3em7sa.customui-test.leadsquared.com?leadId=3d0976da-dd…" at bounding box center [121, 211] width 51 height 6
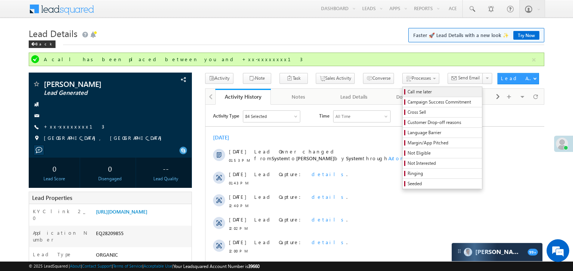
click at [408, 90] on span "Call me later" at bounding box center [444, 91] width 72 height 7
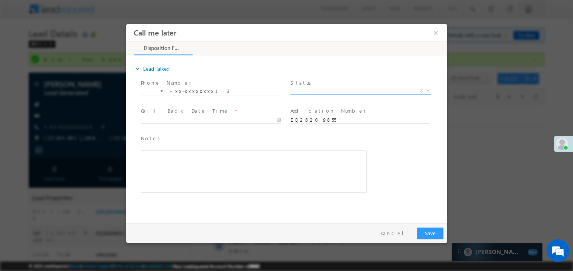
click at [304, 93] on span "X" at bounding box center [360, 90] width 141 height 8
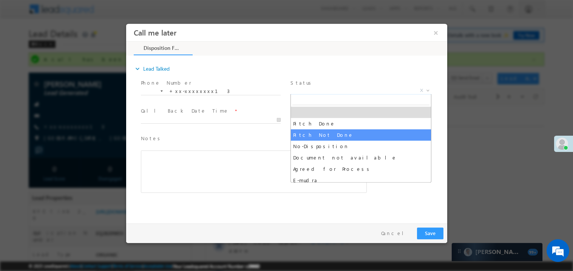
select select "Pitch Not Done"
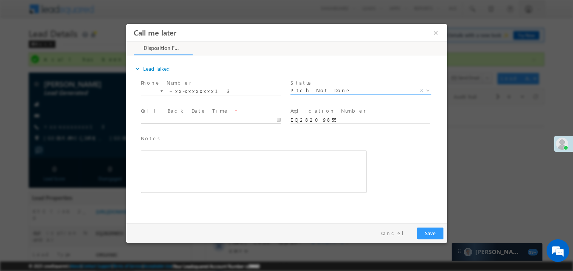
click at [158, 122] on body "Call me later ×" at bounding box center [286, 121] width 321 height 196
type input "09/02/25 2:55 PM"
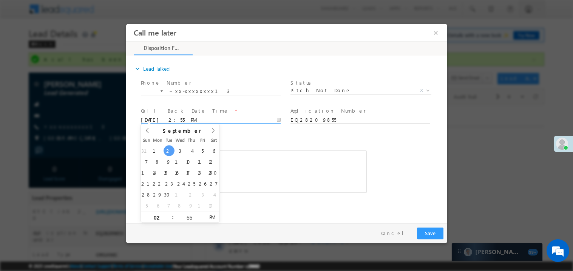
click at [238, 159] on div "Rich Text Editor, 40788eee-0fb2-11ec-a811-0adc8a9d82c2__tab1__section1__Notes__…" at bounding box center [253, 171] width 226 height 42
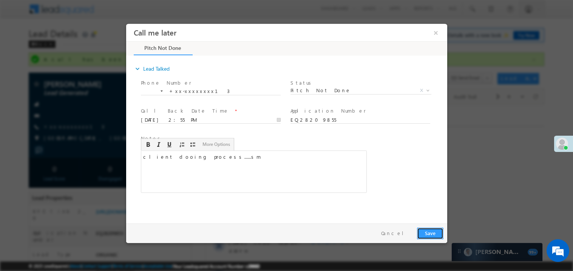
click at [426, 231] on button "Save" at bounding box center [430, 233] width 26 height 12
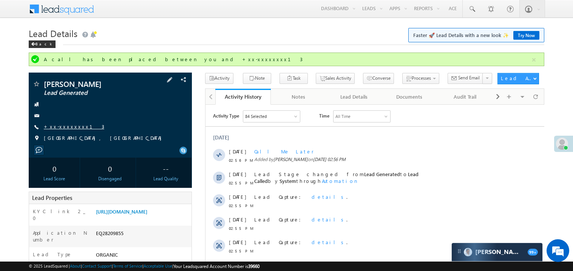
click at [74, 128] on link "+xx-xxxxxxxx13" at bounding box center [74, 126] width 60 height 6
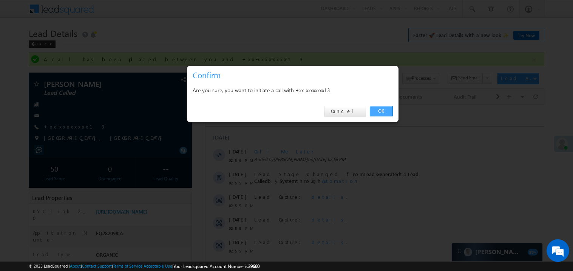
click at [381, 114] on link "OK" at bounding box center [381, 111] width 23 height 11
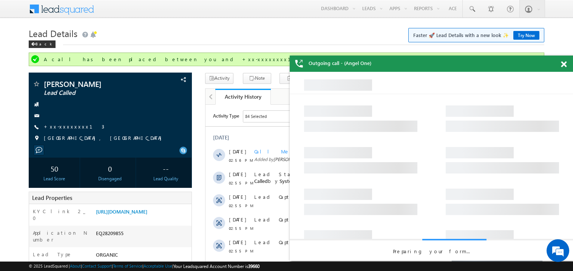
click at [563, 66] on span at bounding box center [564, 64] width 6 height 6
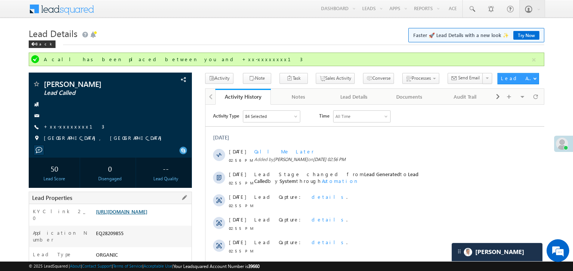
click at [147, 212] on link "https://angelbroking1-pk3em7sa.customui-test.leadsquared.com?leadId=3d0976da-dd…" at bounding box center [121, 211] width 51 height 6
click at [295, 130] on div "play pause stop mute unmute max volume repeat repeat off X" at bounding box center [374, 250] width 339 height 241
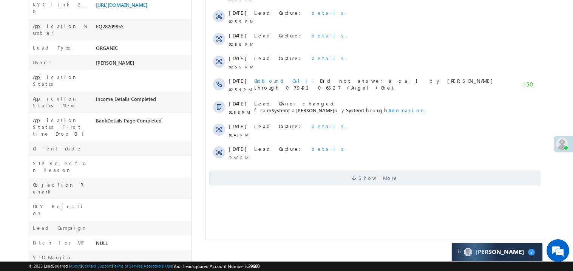
scroll to position [211, 0]
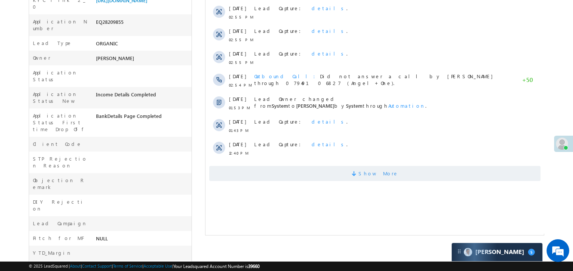
click at [319, 168] on span "Show More" at bounding box center [374, 173] width 331 height 15
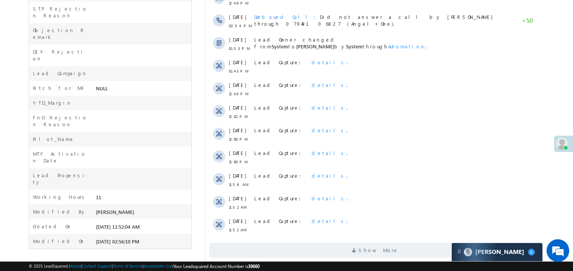
scroll to position [362, 0]
click at [338, 251] on span "Show More" at bounding box center [374, 248] width 331 height 15
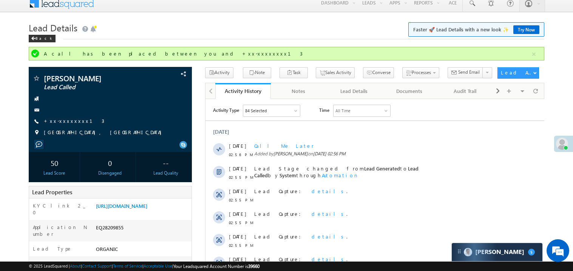
scroll to position [0, 0]
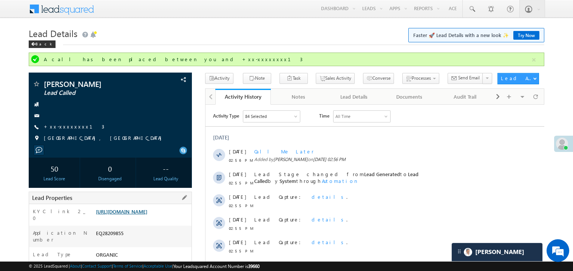
click at [138, 213] on link "https://angelbroking1-pk3em7sa.customui-test.leadsquared.com?leadId=3d0976da-dd…" at bounding box center [121, 211] width 51 height 6
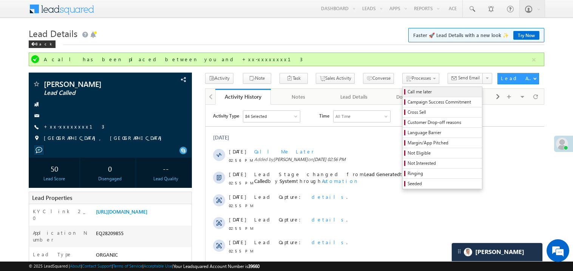
click at [408, 90] on span "Call me later" at bounding box center [444, 91] width 72 height 7
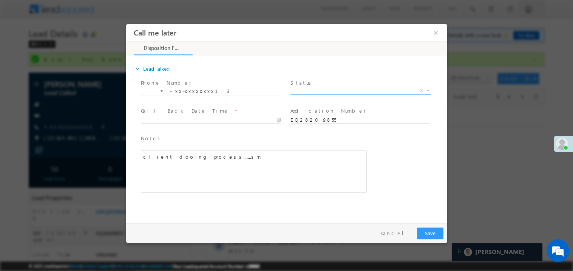
click at [319, 90] on span "X" at bounding box center [360, 90] width 141 height 8
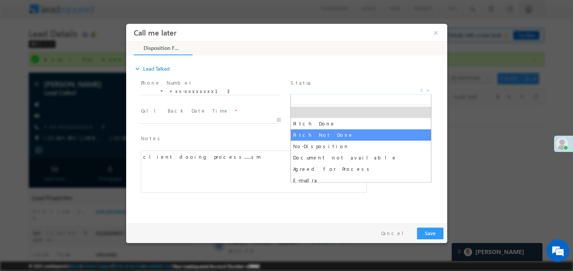
select select "Pitch Not Done"
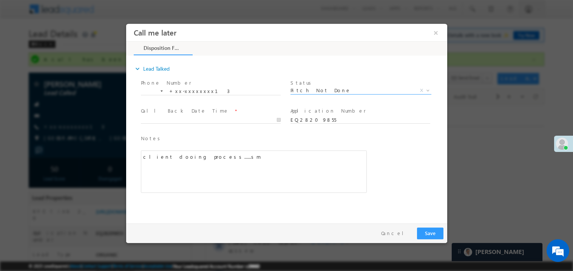
click at [174, 111] on label "Call Back Date Time" at bounding box center [184, 110] width 88 height 7
click at [199, 115] on div at bounding box center [213, 119] width 147 height 9
click at [193, 117] on body "Call me later ×" at bounding box center [286, 121] width 321 height 196
type input "09/02/25 3:26 PM"
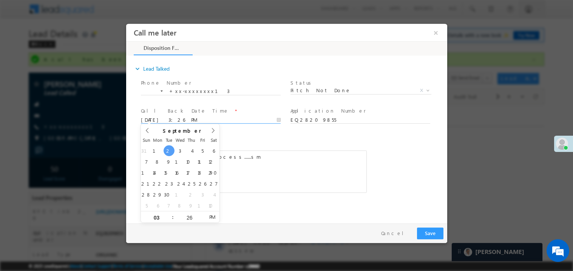
click at [288, 157] on div "client dooing process......sm" at bounding box center [253, 171] width 226 height 42
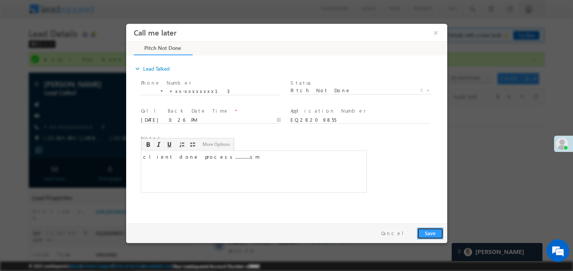
click at [428, 232] on button "Save" at bounding box center [430, 233] width 26 height 12
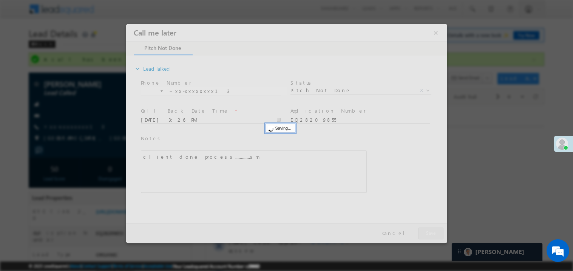
click at [428, 232] on div at bounding box center [286, 132] width 321 height 219
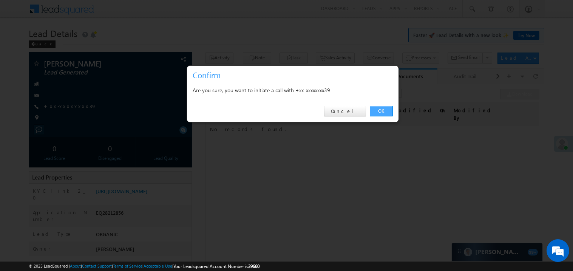
click at [384, 111] on link "OK" at bounding box center [381, 111] width 23 height 11
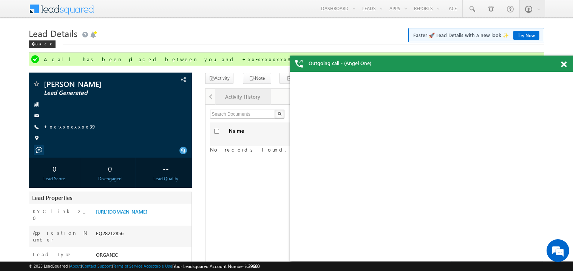
click at [244, 97] on div "Activity History" at bounding box center [242, 96] width 43 height 9
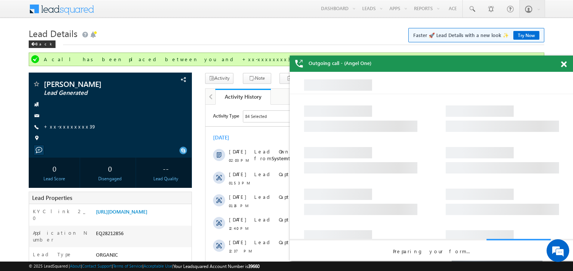
click at [563, 61] on span at bounding box center [564, 64] width 6 height 6
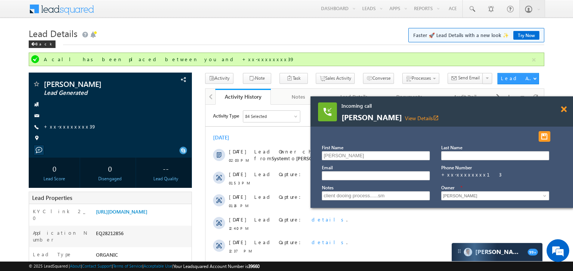
click at [562, 109] on span at bounding box center [564, 109] width 6 height 6
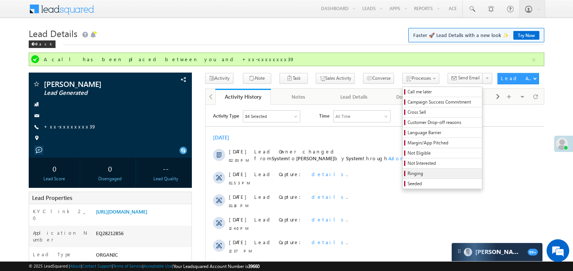
click at [408, 176] on span "Ringing" at bounding box center [444, 173] width 72 height 7
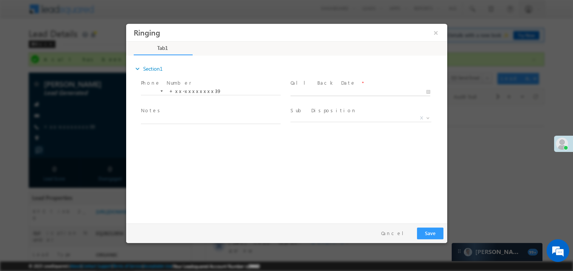
click at [325, 88] on body "Ringing ×" at bounding box center [286, 121] width 321 height 196
type input "09/02/25 3:08 PM"
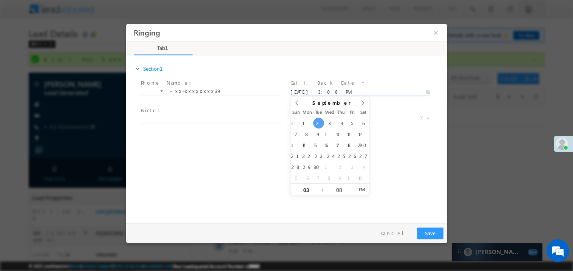
click at [173, 114] on span "Notes *" at bounding box center [209, 111] width 139 height 8
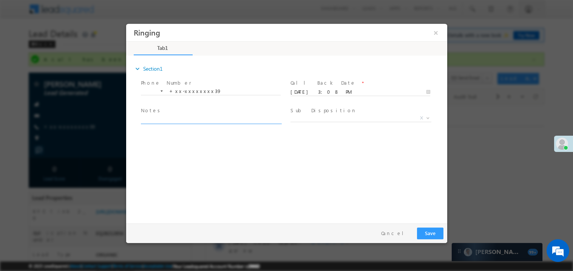
click at [170, 117] on textarea at bounding box center [210, 119] width 140 height 9
type textarea "ring"
click at [424, 237] on button "Save" at bounding box center [430, 233] width 26 height 12
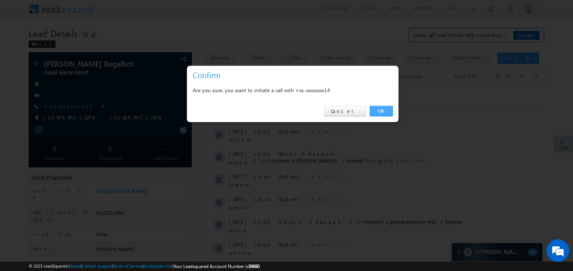
click at [380, 111] on link "OK" at bounding box center [381, 111] width 23 height 11
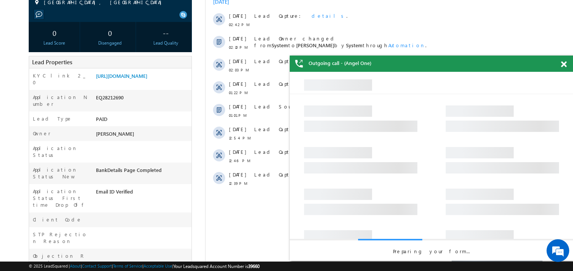
click at [567, 65] on div at bounding box center [568, 63] width 10 height 15
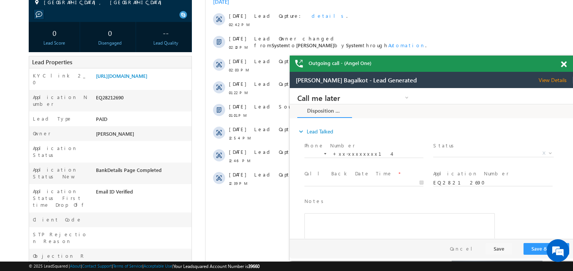
click at [565, 60] on div at bounding box center [568, 63] width 10 height 15
click at [563, 63] on span at bounding box center [564, 64] width 6 height 6
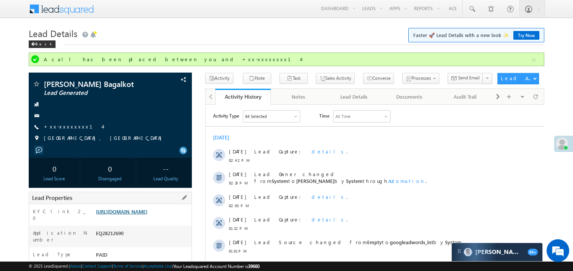
click at [147, 215] on link "https://angelbroking1-pk3em7sa.customui-test.leadsquared.com?leadId=b931c2fb-d1…" at bounding box center [121, 211] width 51 height 6
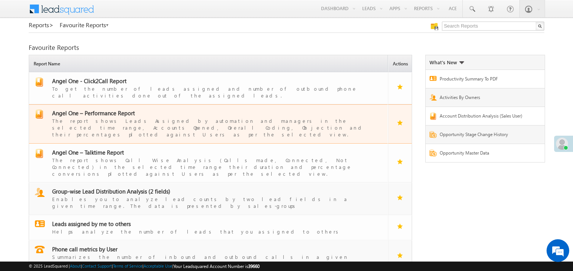
click at [98, 109] on span "Angel One – Performance Report" at bounding box center [93, 113] width 83 height 8
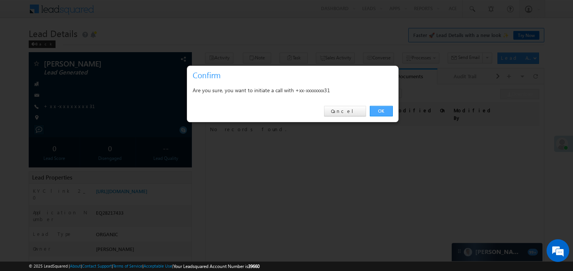
click at [378, 110] on link "OK" at bounding box center [381, 111] width 23 height 11
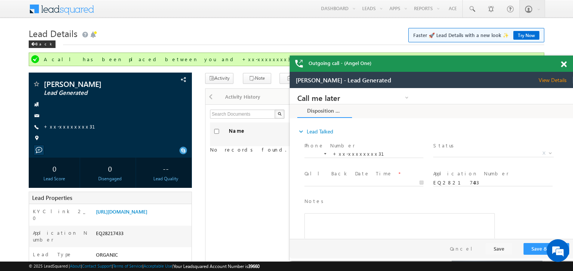
click at [565, 63] on span at bounding box center [564, 64] width 6 height 6
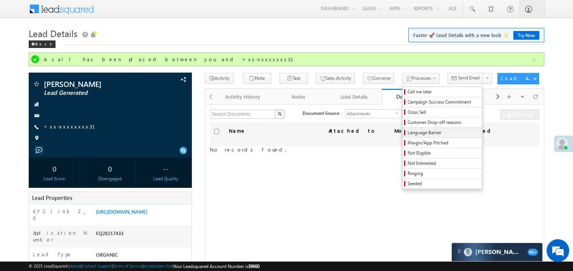
click at [408, 132] on span "Language Barrier" at bounding box center [444, 132] width 72 height 7
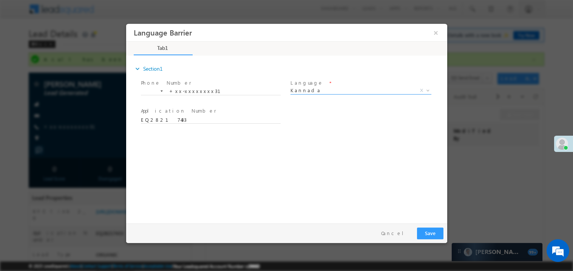
click at [326, 88] on span "Kannada" at bounding box center [351, 89] width 123 height 7
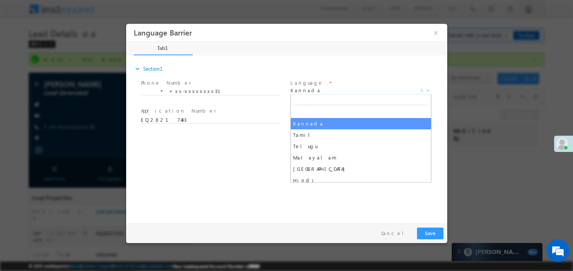
click at [264, 146] on div "expand_more Section1 Phone Number *" at bounding box center [288, 137] width 317 height 163
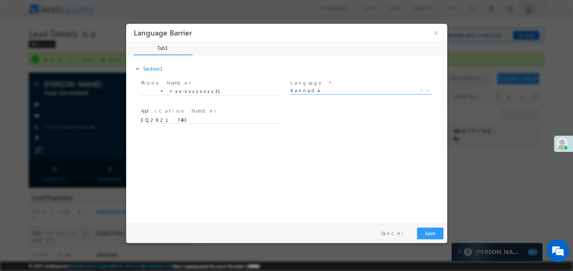
click at [333, 91] on span "Kannada" at bounding box center [351, 89] width 123 height 7
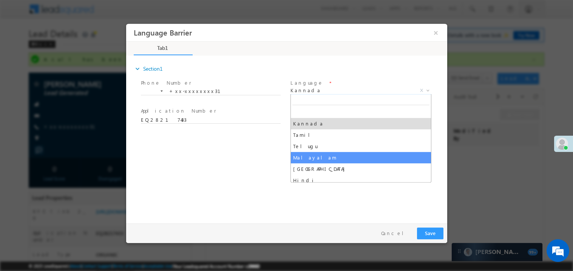
select select "Malayalam"
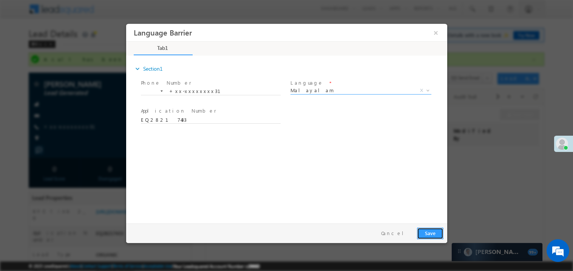
click at [431, 232] on button "Save" at bounding box center [430, 233] width 26 height 12
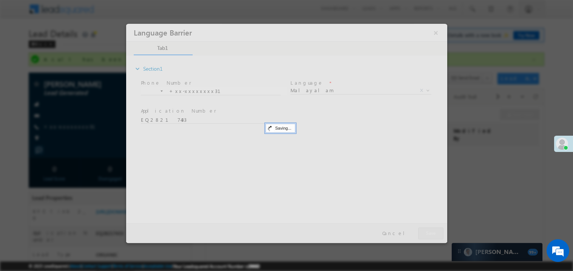
click at [431, 232] on div at bounding box center [286, 132] width 321 height 219
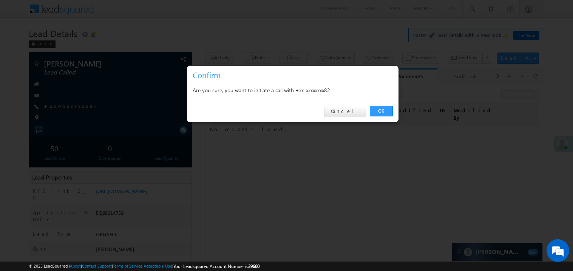
click at [382, 109] on link "OK" at bounding box center [381, 111] width 23 height 11
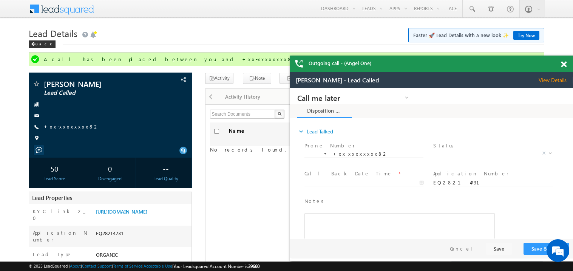
click at [563, 64] on span at bounding box center [564, 64] width 6 height 6
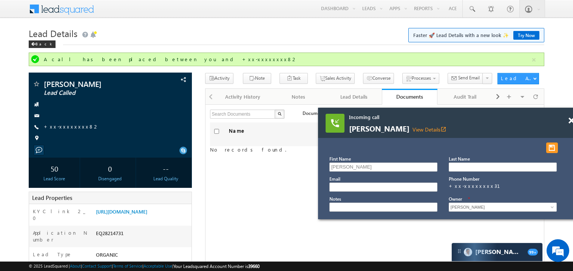
drag, startPoint x: 421, startPoint y: 118, endPoint x: 360, endPoint y: 101, distance: 63.4
click at [360, 114] on span "Incoming call" at bounding box center [439, 117] width 181 height 7
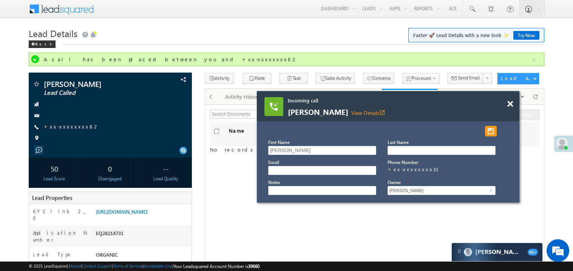
click at [513, 103] on div at bounding box center [514, 100] width 10 height 19
click at [510, 104] on span at bounding box center [510, 104] width 6 height 6
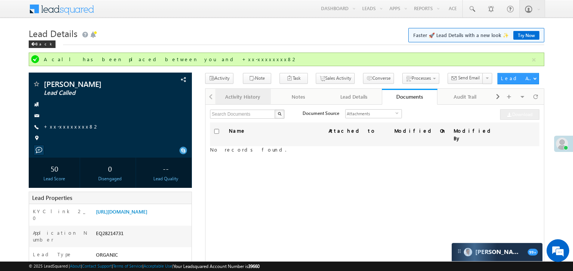
click at [247, 97] on div "Activity History" at bounding box center [242, 96] width 43 height 9
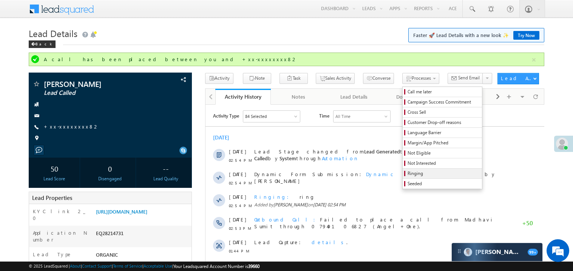
click at [412, 173] on span "Ringing" at bounding box center [444, 173] width 72 height 7
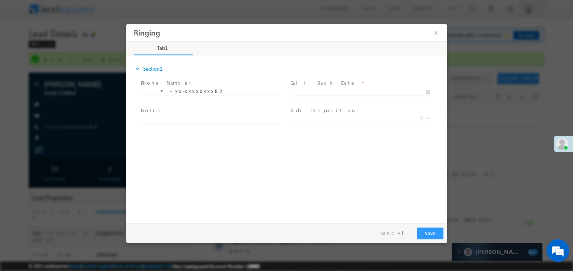
click at [313, 88] on body "Ringing ×" at bounding box center [286, 121] width 321 height 196
type input "09/02/25 3:28 PM"
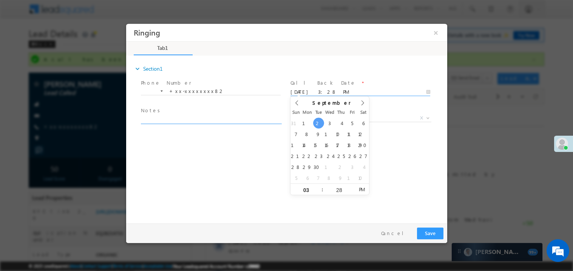
click at [179, 122] on textarea at bounding box center [210, 119] width 140 height 9
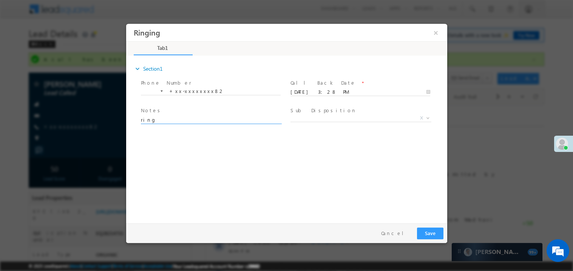
type textarea "ring"
click at [436, 33] on button "×" at bounding box center [435, 32] width 13 height 14
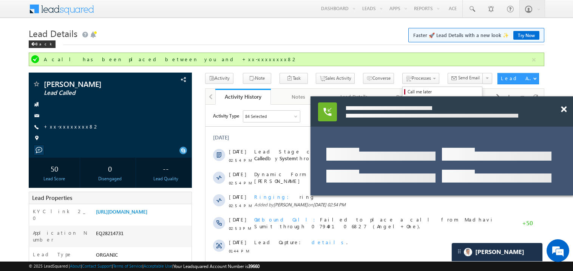
click at [407, 171] on div at bounding box center [380, 176] width 109 height 20
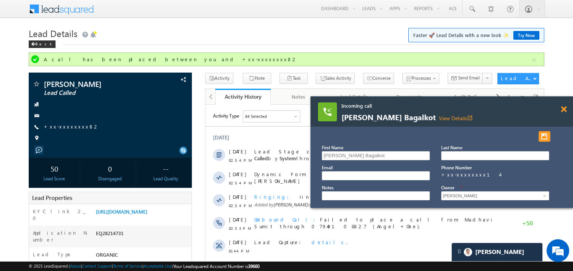
click at [563, 108] on span at bounding box center [564, 109] width 6 height 6
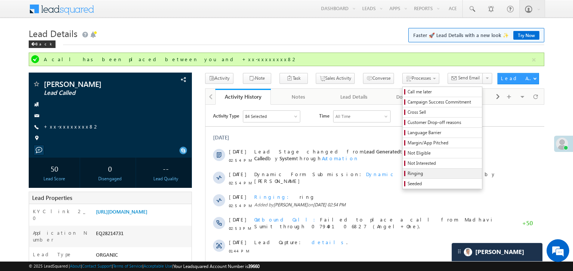
click at [413, 173] on span "Ringing" at bounding box center [444, 173] width 72 height 7
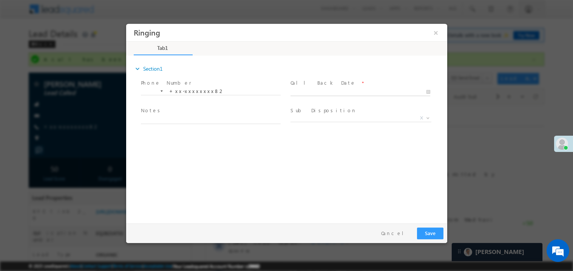
click at [314, 93] on body "Ringing ×" at bounding box center [286, 121] width 321 height 196
type input "09/02/25 3:29 PM"
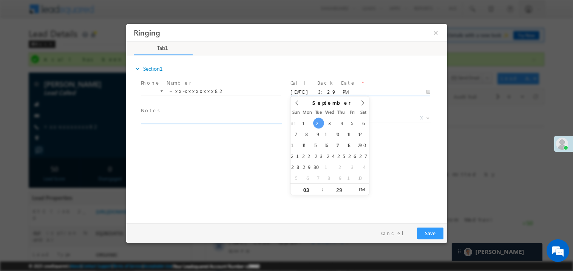
click at [199, 119] on textarea at bounding box center [210, 119] width 140 height 9
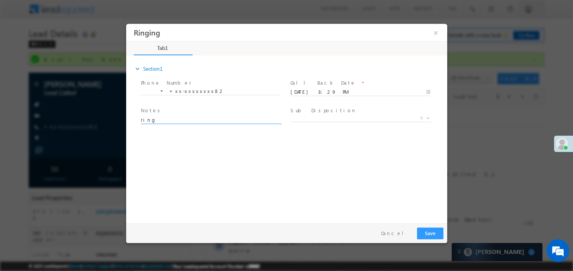
type textarea "ring"
click at [428, 230] on button "Save" at bounding box center [430, 233] width 26 height 12
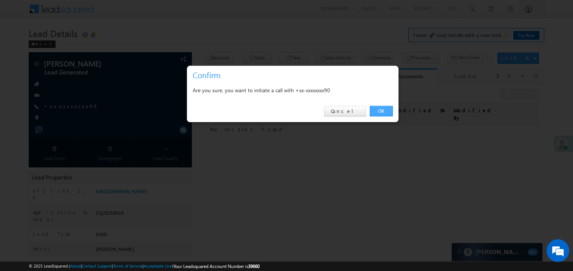
click at [387, 110] on link "OK" at bounding box center [381, 111] width 23 height 11
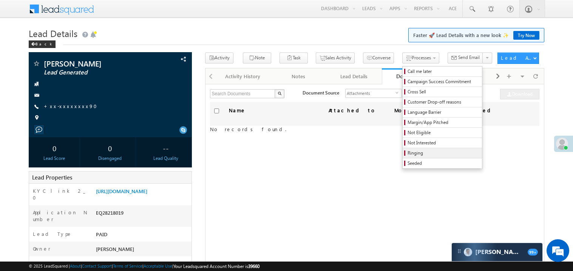
click at [408, 155] on span "Ringing" at bounding box center [444, 153] width 72 height 7
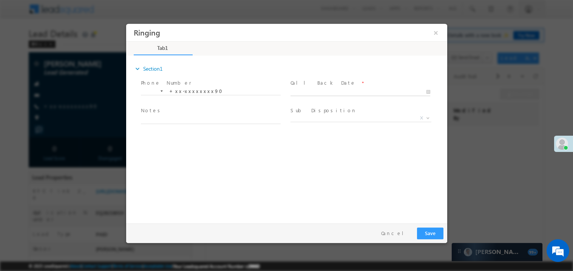
click at [311, 92] on body "Ringing ×" at bounding box center [286, 121] width 321 height 196
type input "09/02/25 3:30 PM"
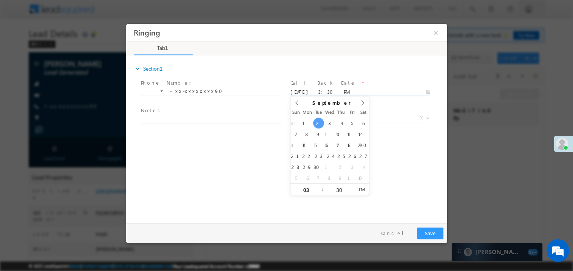
click at [182, 113] on span "Notes *" at bounding box center [209, 111] width 139 height 8
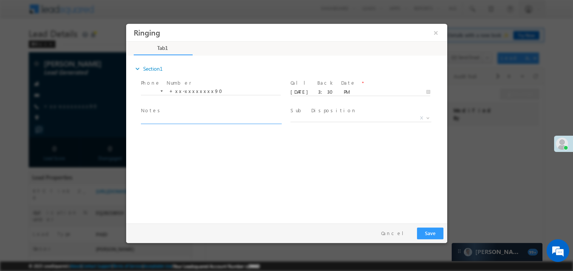
click at [178, 116] on textarea at bounding box center [210, 119] width 140 height 9
type textarea "ring"
click at [427, 227] on button "Save" at bounding box center [430, 233] width 26 height 12
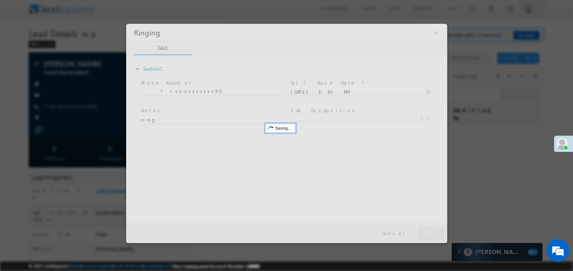
click at [427, 227] on div at bounding box center [286, 132] width 321 height 219
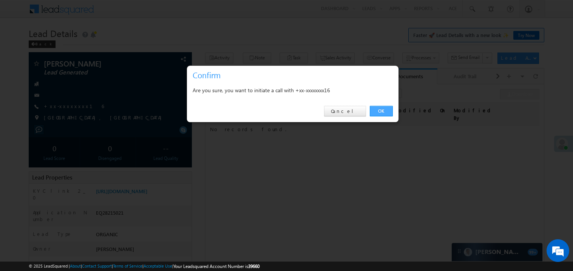
click at [379, 109] on link "OK" at bounding box center [381, 111] width 23 height 11
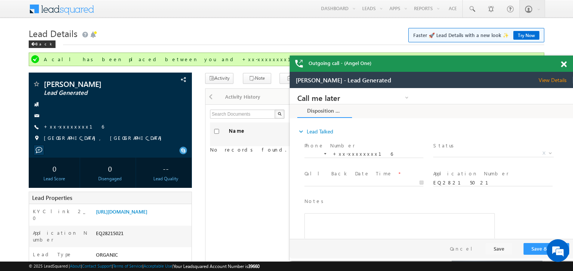
click at [562, 64] on span at bounding box center [564, 64] width 6 height 6
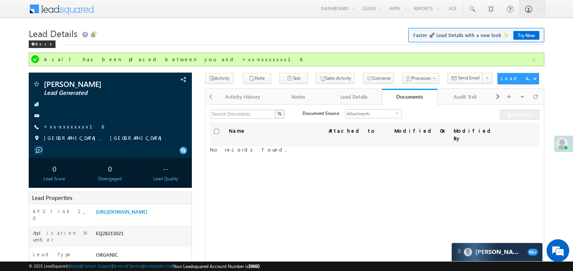
click at [187, 27] on h1 "Lead Details Faster 🚀 Lead Details with a new look ✨ Try Now" at bounding box center [287, 32] width 516 height 15
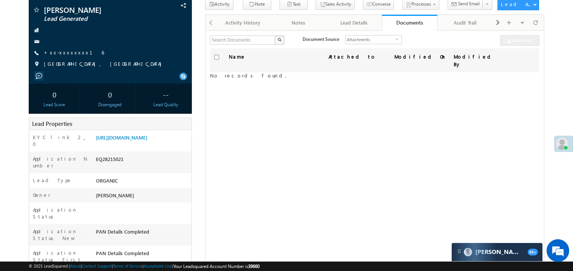
scroll to position [120, 0]
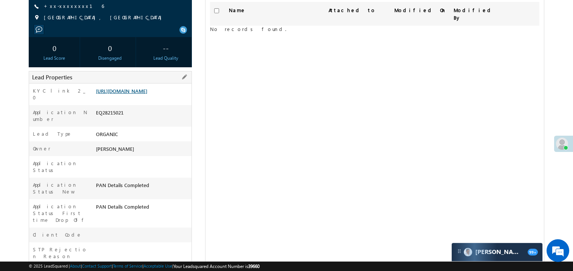
click at [133, 94] on link "[URL][DOMAIN_NAME]" at bounding box center [121, 91] width 51 height 6
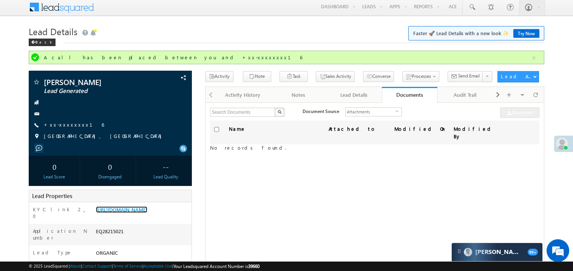
scroll to position [0, 0]
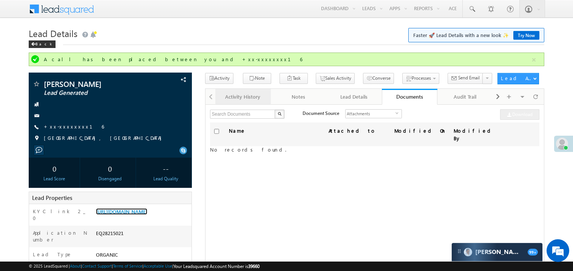
click at [236, 98] on div "Activity History" at bounding box center [242, 96] width 43 height 9
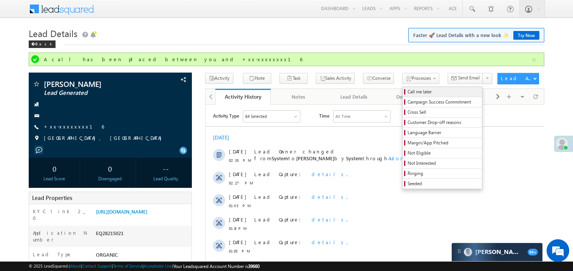
click at [408, 90] on span "Call me later" at bounding box center [444, 91] width 72 height 7
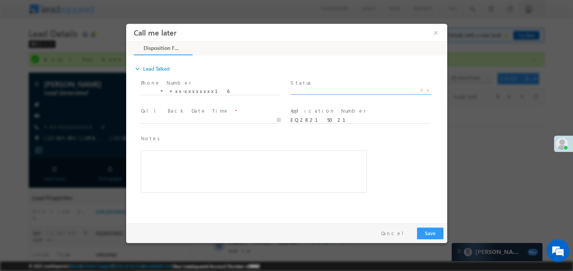
click at [311, 90] on span "X" at bounding box center [360, 90] width 141 height 8
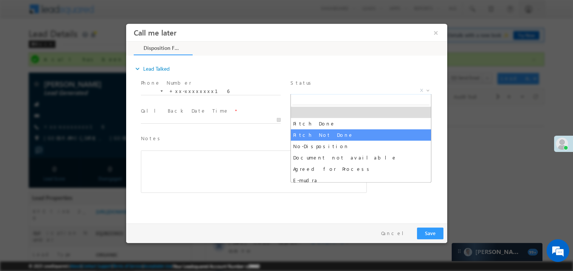
select select "Pitch Not Done"
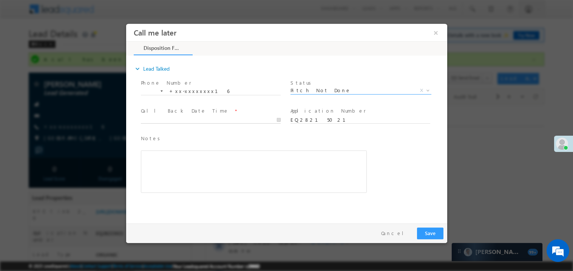
click at [201, 120] on body "Call me later ×" at bounding box center [286, 121] width 321 height 196
type input "09/02/25 3:33 PM"
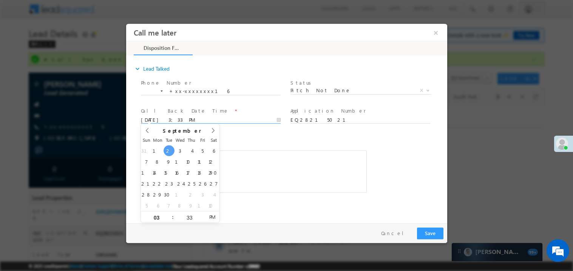
click at [271, 165] on div "Rich Text Editor, 40788eee-0fb2-11ec-a811-0adc8a9d82c2__tab1__section1__Notes__…" at bounding box center [253, 171] width 226 height 42
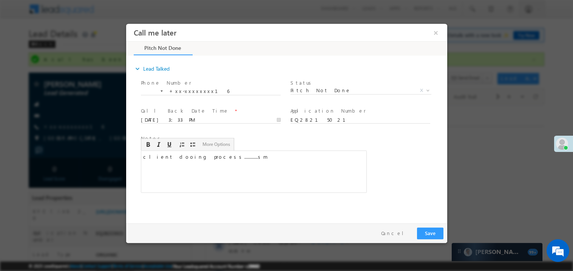
click at [429, 239] on div "Pay & Save Save Cancel" at bounding box center [288, 233] width 325 height 20
click at [435, 231] on button "Save" at bounding box center [430, 233] width 26 height 12
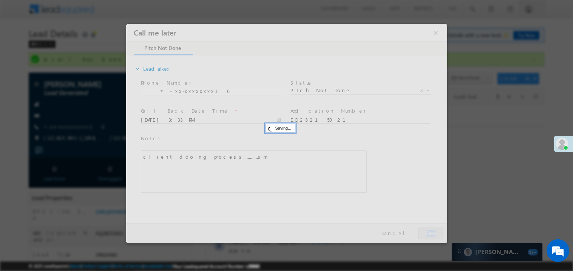
click at [435, 231] on div at bounding box center [286, 132] width 321 height 219
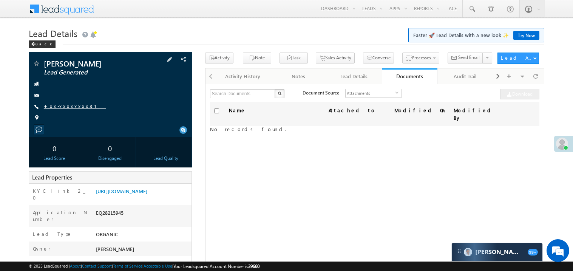
click at [74, 107] on link "+xx-xxxxxxxx81" at bounding box center [75, 106] width 62 height 6
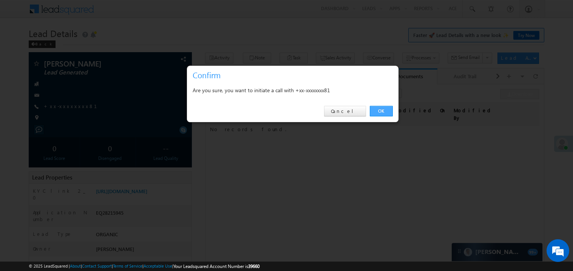
click at [384, 113] on link "OK" at bounding box center [381, 111] width 23 height 11
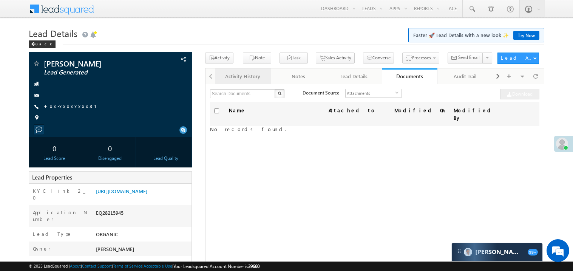
click at [231, 80] on div "Activity History" at bounding box center [242, 76] width 43 height 9
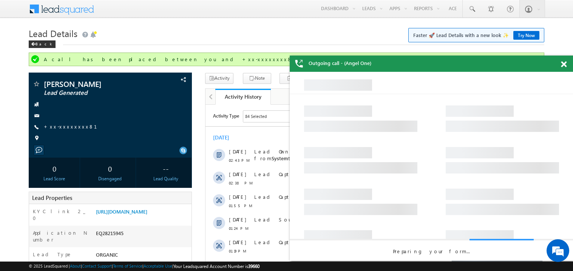
click at [567, 61] on div at bounding box center [568, 63] width 10 height 15
click at [564, 64] on span at bounding box center [564, 64] width 6 height 6
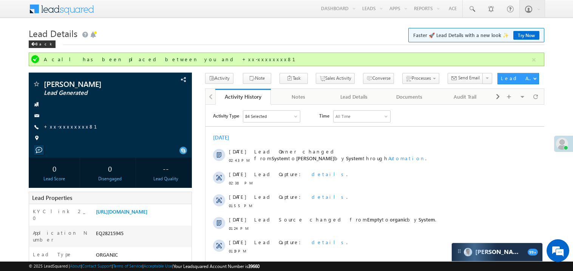
click at [291, 32] on h1 "Lead Details Faster 🚀 Lead Details with a new look ✨ Try Now" at bounding box center [287, 32] width 516 height 15
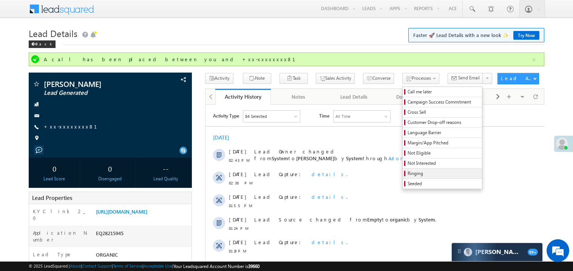
click at [419, 173] on span "Ringing" at bounding box center [444, 173] width 72 height 7
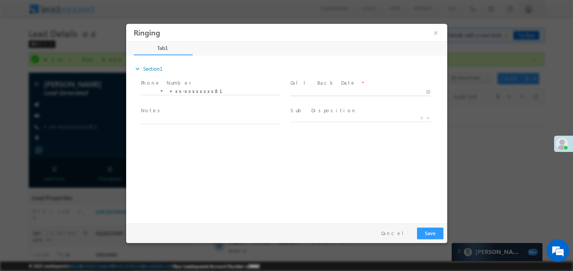
click at [307, 90] on body "Ringing ×" at bounding box center [286, 121] width 321 height 196
type input "09/02/25 3:34 PM"
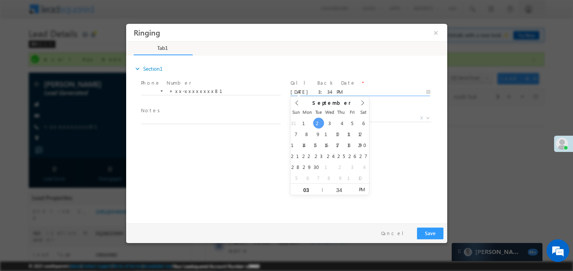
click at [195, 113] on span "Notes *" at bounding box center [209, 111] width 139 height 8
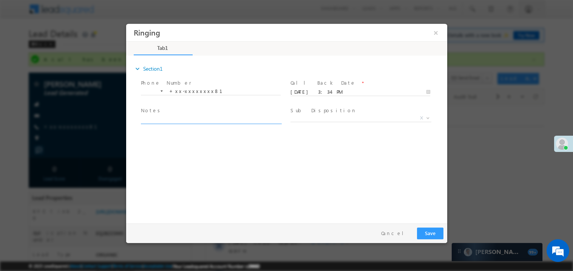
click at [187, 118] on textarea at bounding box center [210, 119] width 140 height 9
click at [439, 32] on button "×" at bounding box center [435, 32] width 13 height 14
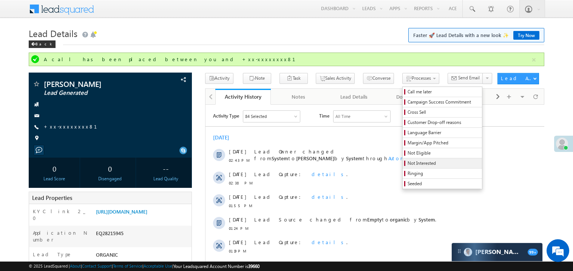
click at [408, 165] on span "Not Interested" at bounding box center [444, 163] width 72 height 7
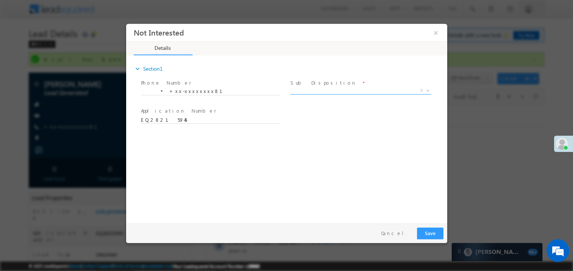
click at [313, 90] on span "X" at bounding box center [360, 90] width 141 height 8
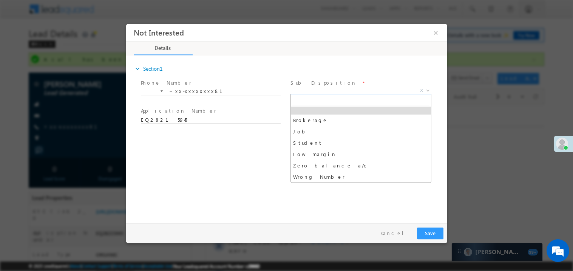
scroll to position [26, 0]
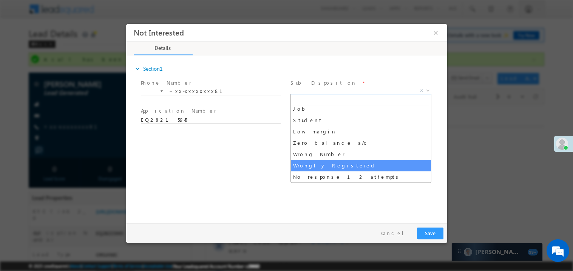
select select "Wrongly Registered"
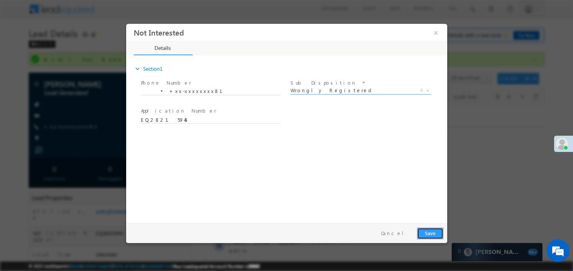
click at [431, 232] on button "Save" at bounding box center [430, 233] width 26 height 12
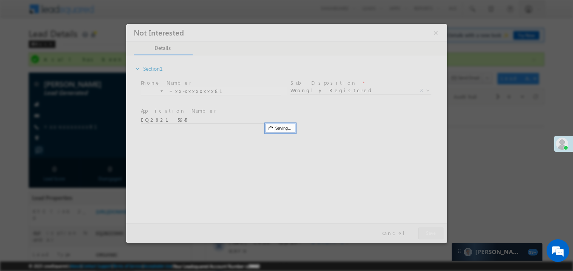
click at [431, 232] on div at bounding box center [286, 132] width 321 height 219
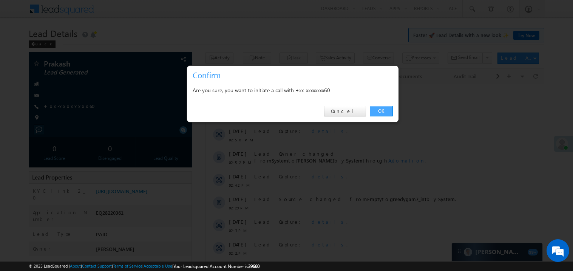
click at [380, 112] on link "OK" at bounding box center [381, 111] width 23 height 11
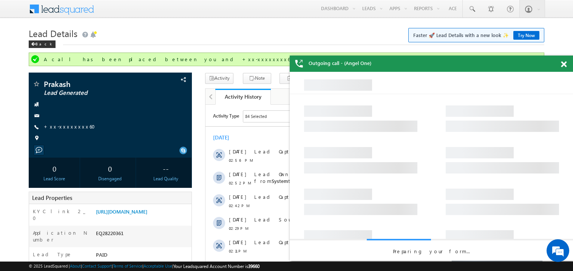
click at [565, 63] on span at bounding box center [564, 64] width 6 height 6
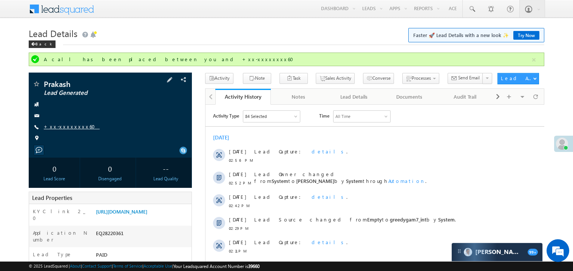
click at [67, 127] on link "+xx-xxxxxxxx60" at bounding box center [72, 126] width 56 height 6
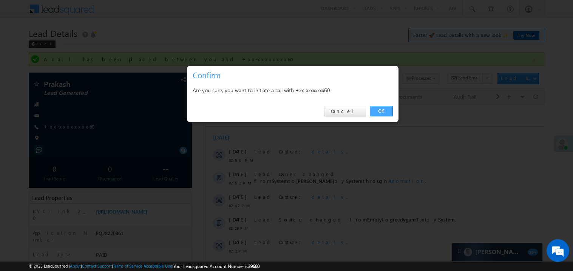
click at [381, 109] on link "OK" at bounding box center [381, 111] width 23 height 11
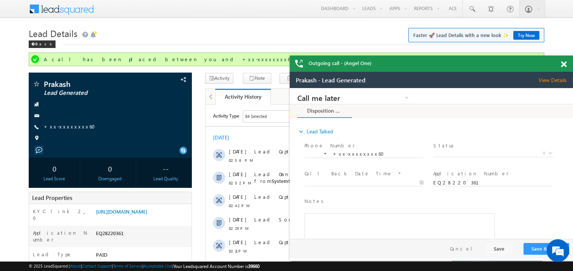
click at [567, 64] on div at bounding box center [568, 63] width 10 height 15
click at [565, 65] on span at bounding box center [564, 64] width 6 height 6
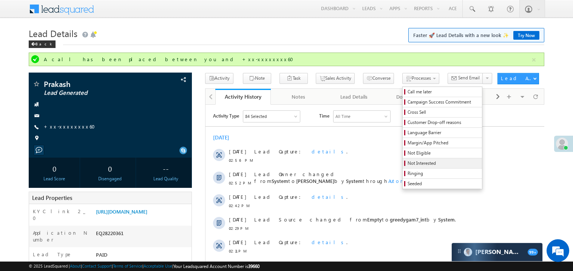
click at [408, 164] on span "Not Interested" at bounding box center [444, 163] width 72 height 7
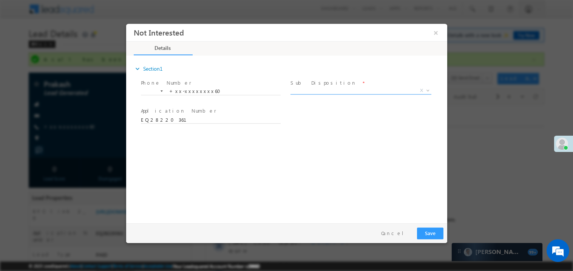
click at [321, 88] on span "X" at bounding box center [360, 90] width 141 height 8
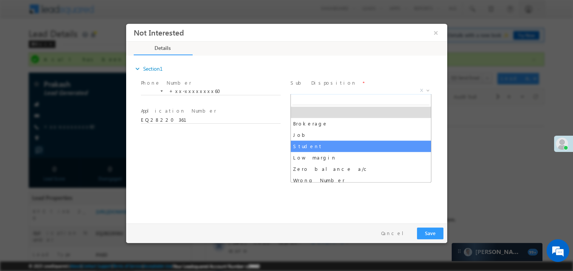
click at [245, 154] on div "expand_more Section1 Phone Number *" at bounding box center [288, 137] width 317 height 163
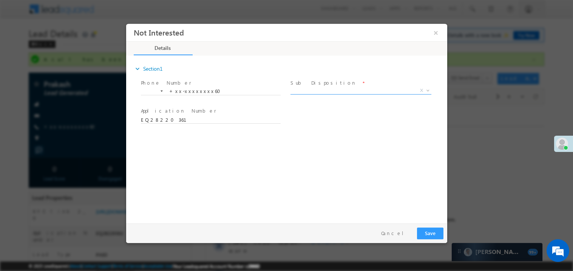
click at [301, 91] on span "X" at bounding box center [360, 90] width 141 height 8
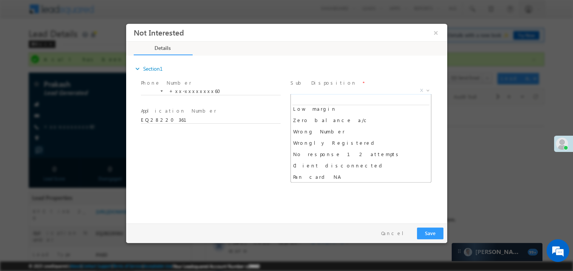
scroll to position [60, 0]
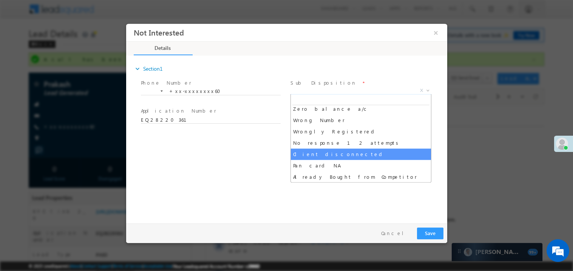
select select "Client disconnected"
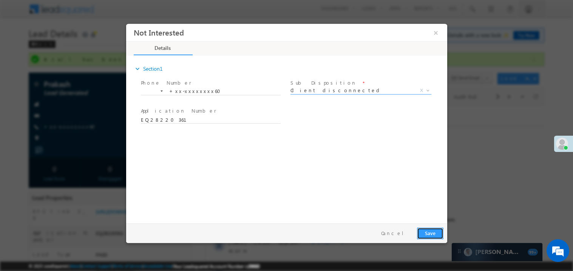
click at [437, 233] on button "Save" at bounding box center [430, 233] width 26 height 12
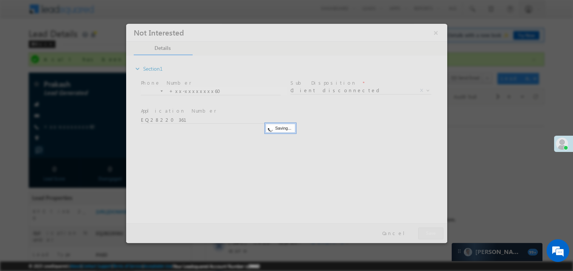
click at [437, 233] on div at bounding box center [286, 132] width 321 height 219
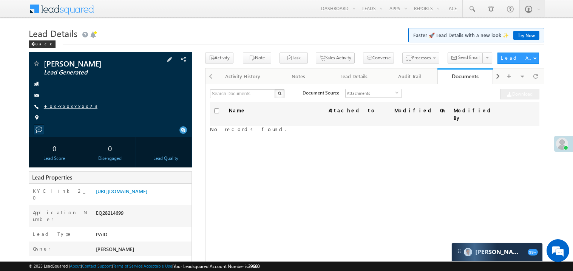
click at [68, 105] on link "+xx-xxxxxxxx23" at bounding box center [71, 106] width 54 height 6
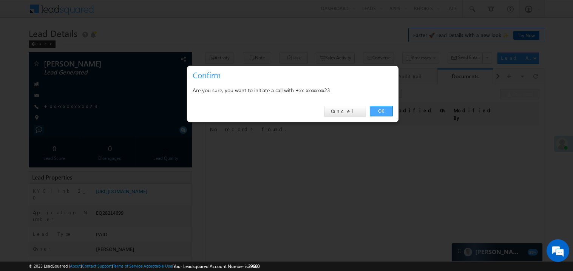
click at [380, 108] on link "OK" at bounding box center [381, 111] width 23 height 11
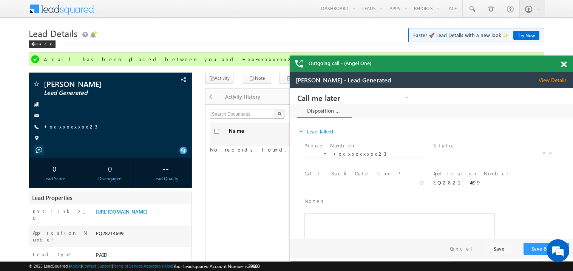
click at [563, 63] on span at bounding box center [564, 64] width 6 height 6
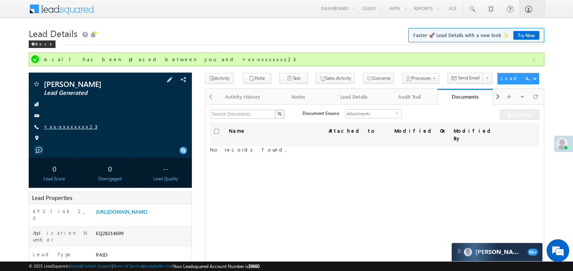
click at [67, 129] on link "+xx-xxxxxxxx23" at bounding box center [71, 126] width 54 height 6
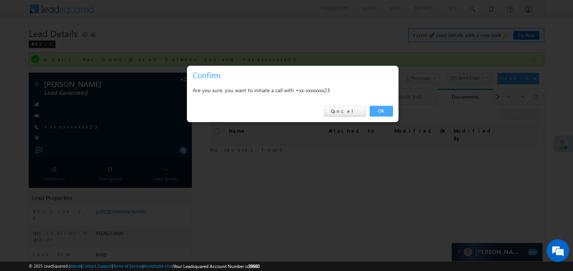
click at [381, 113] on link "OK" at bounding box center [381, 111] width 23 height 11
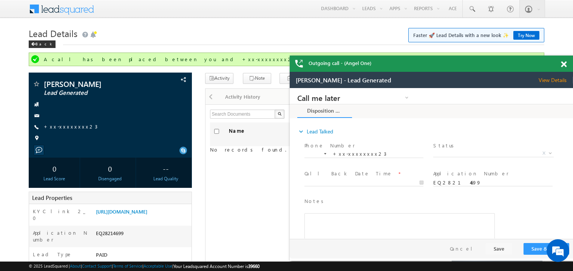
click at [565, 65] on span at bounding box center [564, 64] width 6 height 6
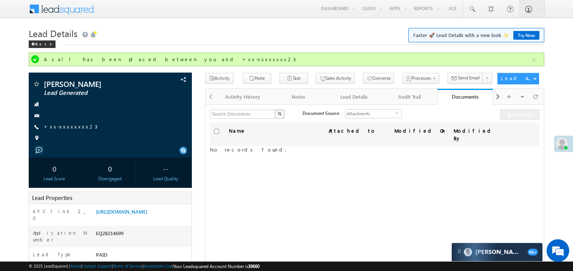
click at [174, 38] on h1 "Lead Details Faster 🚀 Lead Details with a new look ✨ Try Now" at bounding box center [287, 32] width 516 height 15
click at [236, 97] on div "Activity History" at bounding box center [242, 96] width 43 height 9
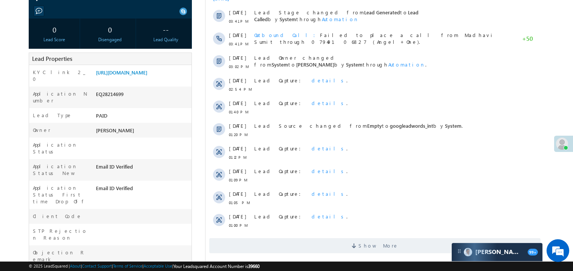
scroll to position [181, 0]
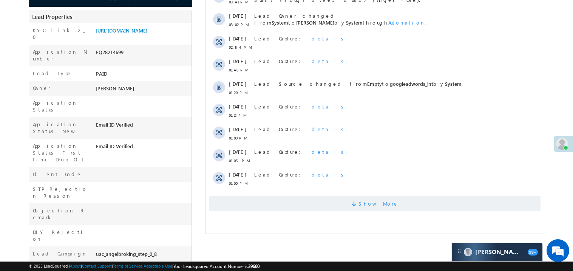
click at [343, 208] on span "Show More" at bounding box center [374, 203] width 331 height 15
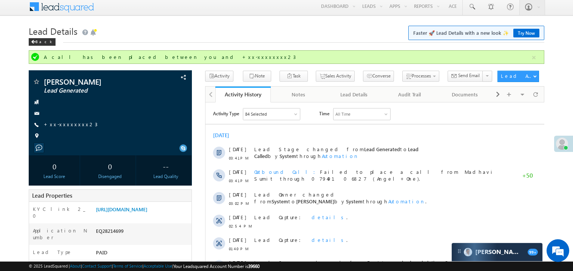
scroll to position [0, 0]
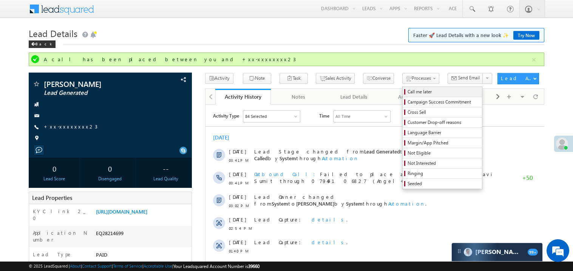
click at [408, 91] on span "Call me later" at bounding box center [444, 91] width 72 height 7
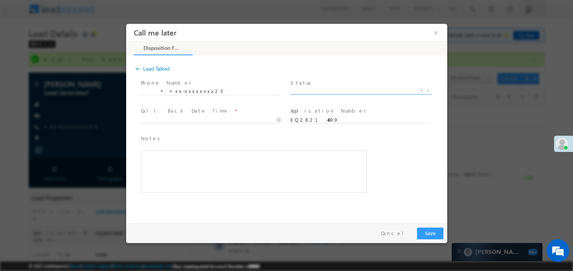
click at [307, 91] on span "X" at bounding box center [360, 90] width 141 height 8
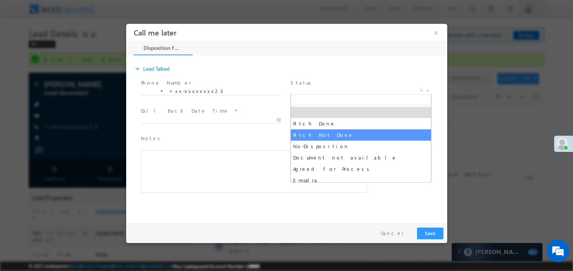
select select "Pitch Not Done"
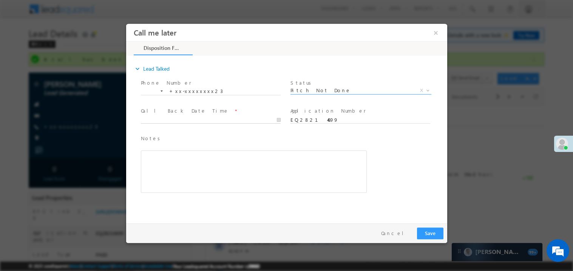
click at [177, 118] on body "Call me later ×" at bounding box center [286, 121] width 321 height 196
type input "09/02/25 3:43 PM"
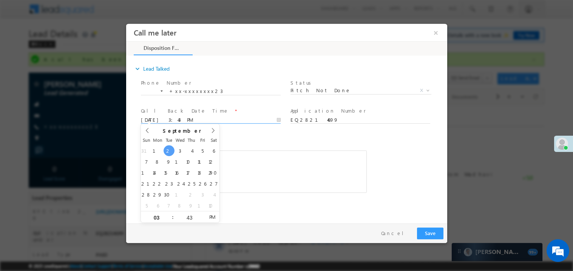
click at [245, 170] on div "Rich Text Editor, 40788eee-0fb2-11ec-a811-0adc8a9d82c2__tab1__section1__Notes__…" at bounding box center [253, 171] width 226 height 42
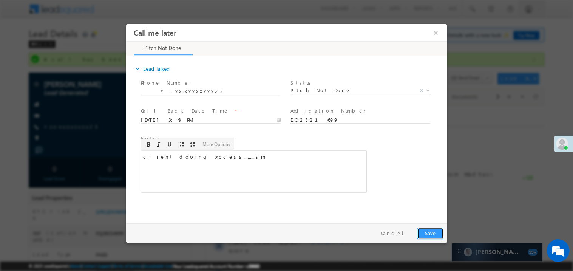
click at [434, 228] on button "Save" at bounding box center [430, 233] width 26 height 12
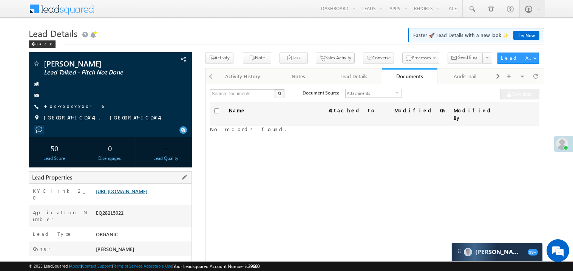
click at [131, 194] on link "[URL][DOMAIN_NAME]" at bounding box center [121, 191] width 51 height 6
click at [61, 106] on link "+xx-xxxxxxxx16" at bounding box center [74, 106] width 60 height 6
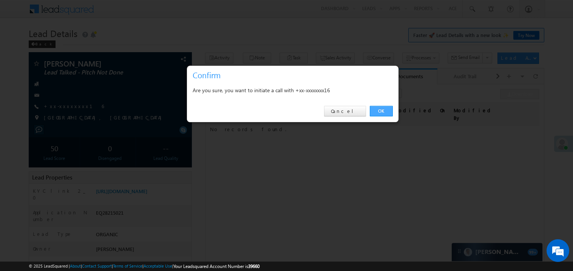
click at [384, 113] on link "OK" at bounding box center [381, 111] width 23 height 11
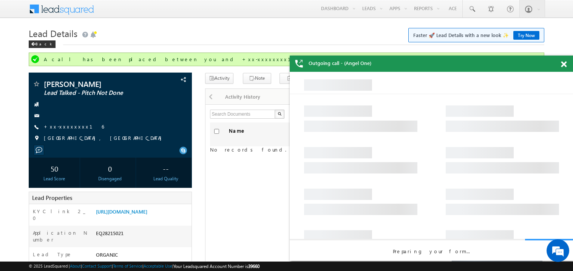
click at [563, 65] on span at bounding box center [564, 64] width 6 height 6
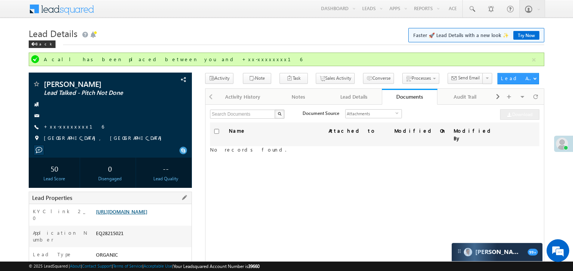
click at [147, 215] on link "https://angelbroking1-pk3em7sa.customui-test.leadsquared.com?leadId=30f9049b-a6…" at bounding box center [121, 211] width 51 height 6
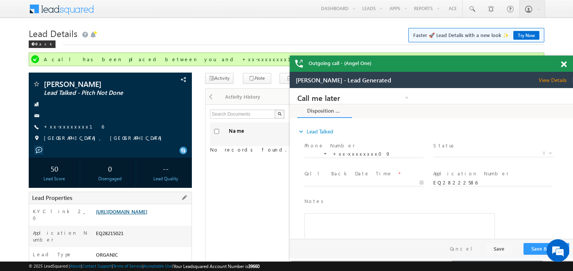
click at [147, 215] on link "https://angelbroking1-pk3em7sa.customui-test.leadsquared.com?leadId=30f9049b-a6…" at bounding box center [121, 211] width 51 height 6
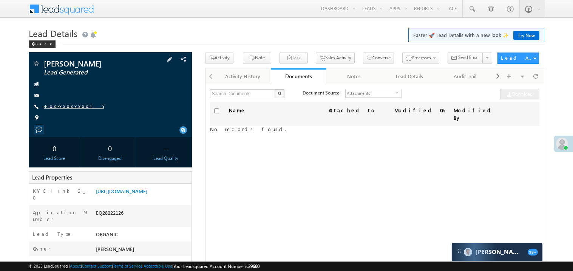
click at [73, 108] on link "+xx-xxxxxxxx15" at bounding box center [74, 106] width 60 height 6
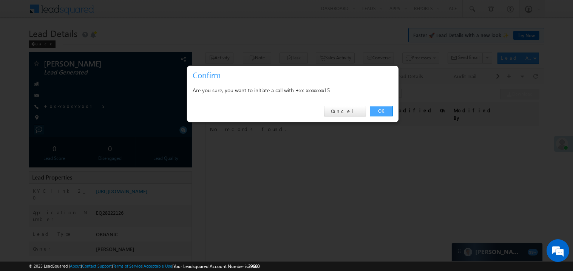
click at [381, 109] on link "OK" at bounding box center [381, 111] width 23 height 11
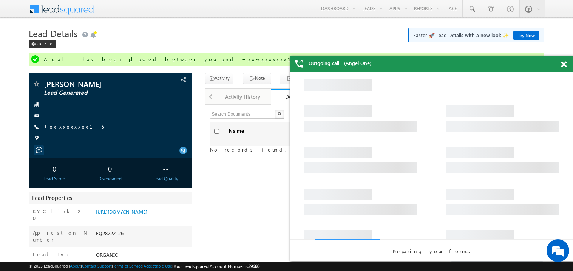
click at [564, 62] on span at bounding box center [564, 64] width 6 height 6
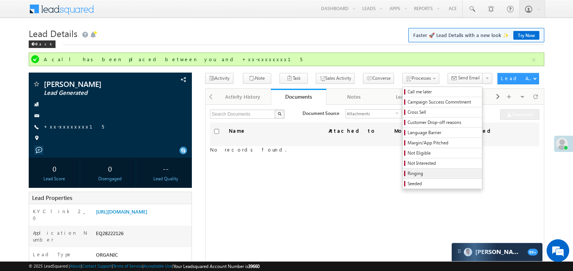
click at [417, 171] on span "Ringing" at bounding box center [444, 173] width 72 height 7
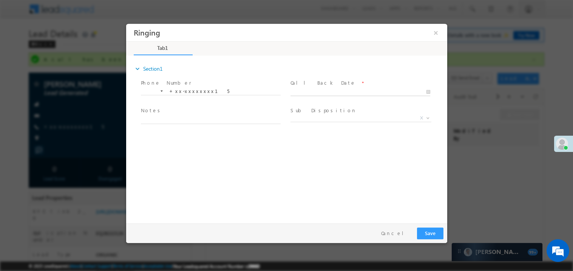
click at [305, 88] on body "Ringing ×" at bounding box center [286, 121] width 321 height 196
type input "[DATE] 3:49 PM"
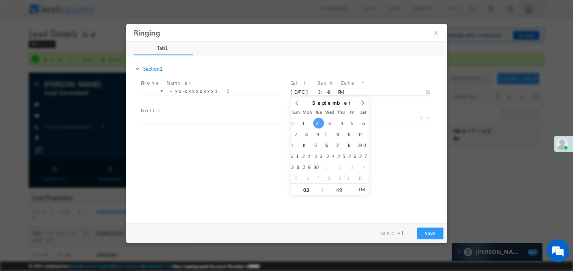
click at [192, 109] on span "Notes *" at bounding box center [209, 111] width 139 height 8
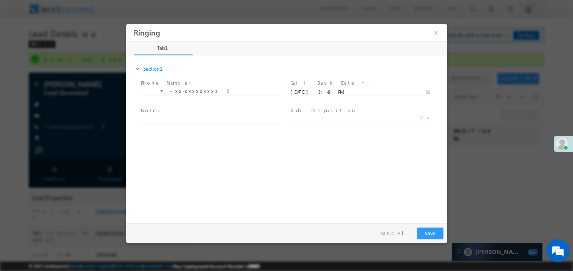
click at [178, 123] on span at bounding box center [209, 127] width 139 height 8
click at [176, 121] on textarea at bounding box center [210, 119] width 140 height 9
type textarea "ring"
click at [425, 233] on button "Save" at bounding box center [430, 233] width 26 height 12
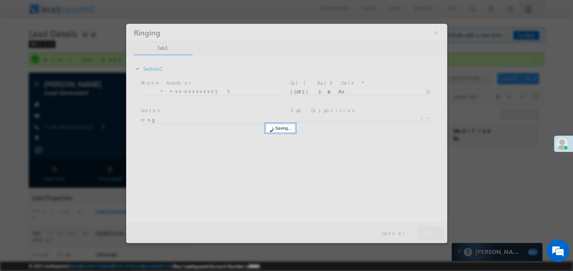
click at [425, 233] on div at bounding box center [286, 132] width 321 height 219
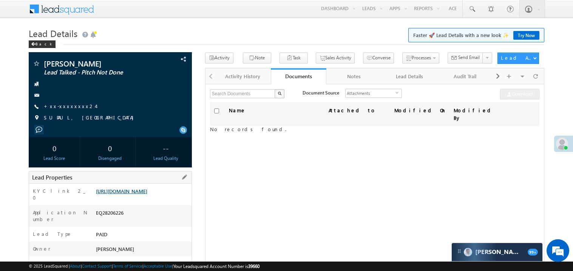
click at [139, 194] on link "https://angelbroking1-pk3em7sa.customui-test.leadsquared.com?leadId=c324d599-09…" at bounding box center [121, 191] width 51 height 6
click at [70, 103] on link "+xx-xxxxxxxx24" at bounding box center [70, 106] width 52 height 6
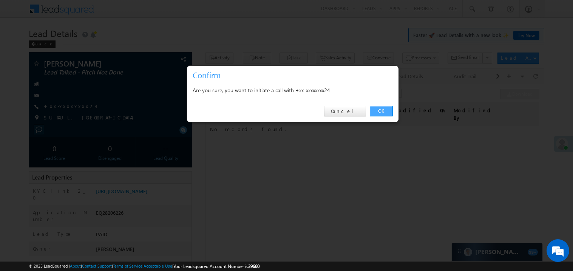
click at [381, 112] on link "OK" at bounding box center [381, 111] width 23 height 11
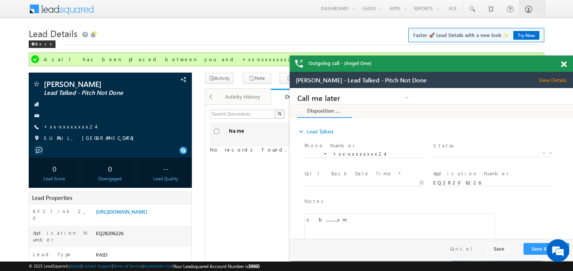
click at [565, 64] on span at bounding box center [564, 64] width 6 height 6
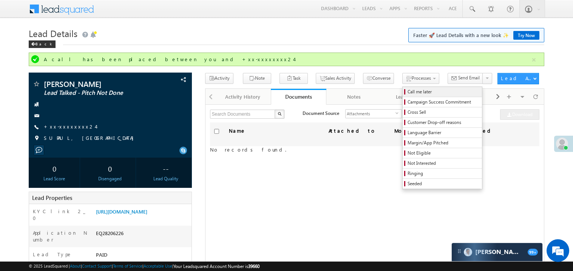
click at [408, 90] on span "Call me later" at bounding box center [444, 91] width 72 height 7
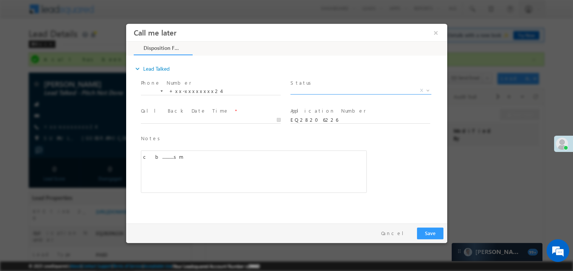
click at [306, 86] on span "X" at bounding box center [360, 90] width 141 height 8
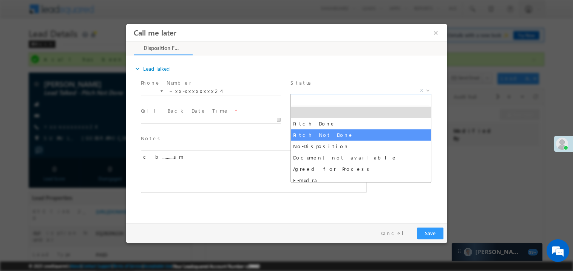
select select "Pitch Not Done"
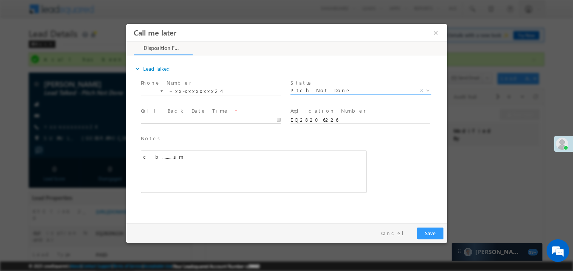
click at [175, 120] on body "Call me later ×" at bounding box center [286, 121] width 321 height 196
type input "09/02/25 3:51 PM"
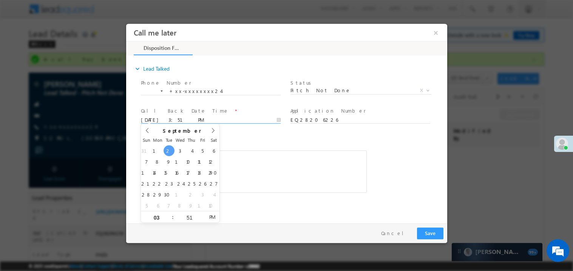
click at [279, 172] on div "c b..........sm" at bounding box center [253, 171] width 226 height 42
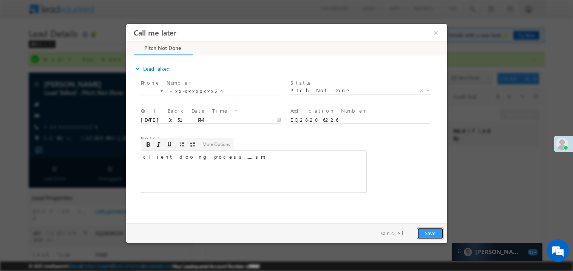
click at [437, 237] on button "Save" at bounding box center [430, 233] width 26 height 12
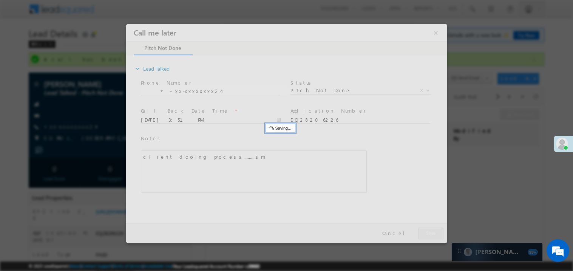
click at [437, 237] on div at bounding box center [286, 132] width 321 height 219
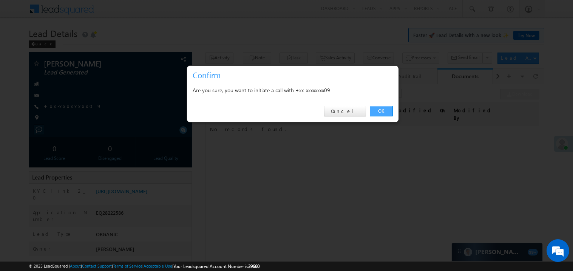
click at [379, 107] on link "OK" at bounding box center [381, 111] width 23 height 11
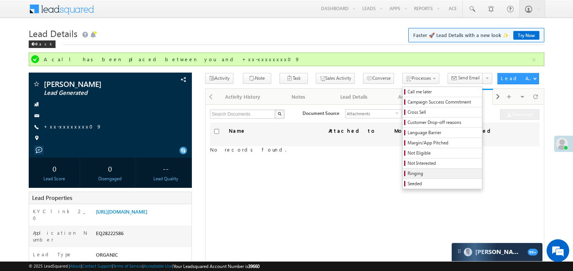
click at [411, 170] on link "Ringing" at bounding box center [442, 173] width 79 height 10
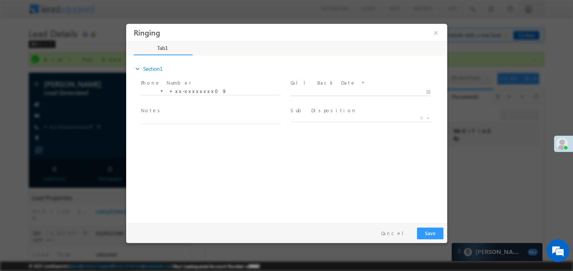
click at [303, 94] on body "Ringing ×" at bounding box center [286, 121] width 321 height 196
type input "09/02/25 3:52 PM"
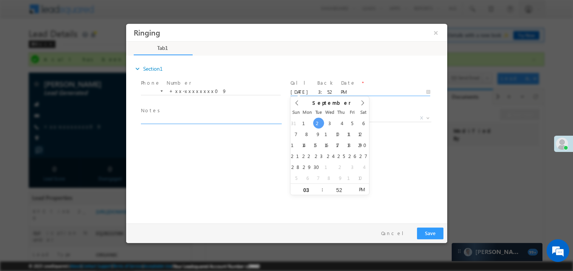
click at [179, 118] on textarea at bounding box center [210, 119] width 140 height 9
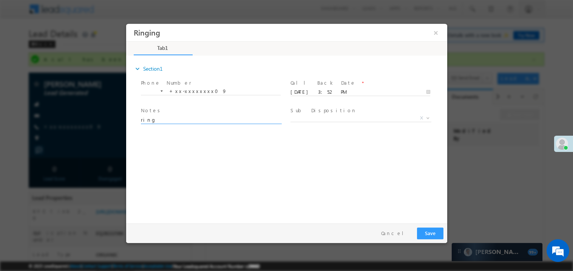
type textarea "ring"
click at [430, 232] on button "Save" at bounding box center [430, 233] width 26 height 12
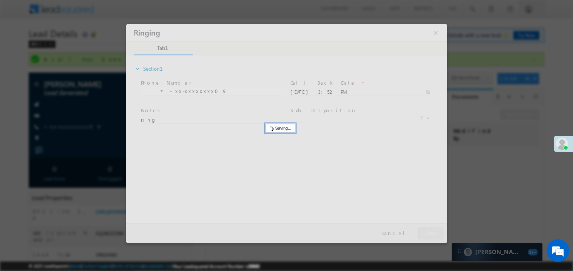
click at [430, 232] on div at bounding box center [286, 132] width 321 height 219
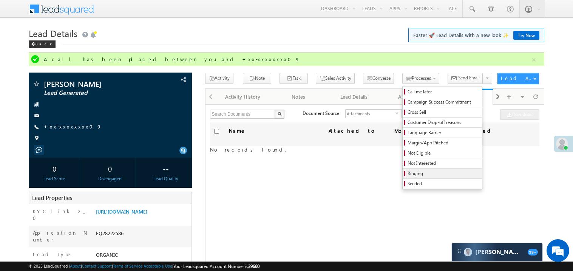
click at [408, 174] on span "Ringing" at bounding box center [444, 173] width 72 height 7
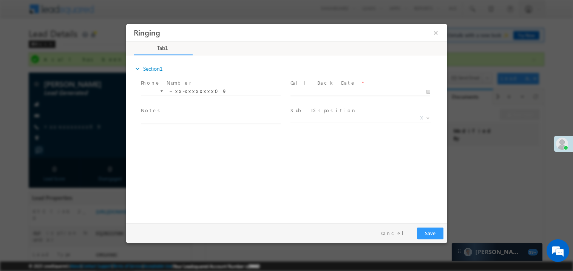
click at [320, 94] on body "Ringing ×" at bounding box center [286, 121] width 321 height 196
type input "09/02/25 3:53 PM"
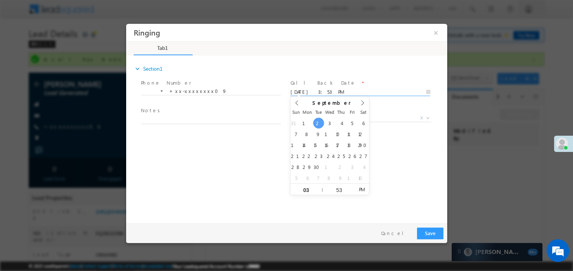
click at [217, 113] on span "Notes *" at bounding box center [209, 111] width 139 height 8
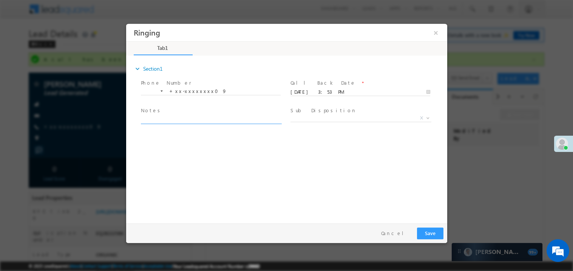
click at [207, 119] on textarea at bounding box center [210, 119] width 140 height 9
type textarea "ring"
click at [426, 236] on button "Save" at bounding box center [430, 233] width 26 height 12
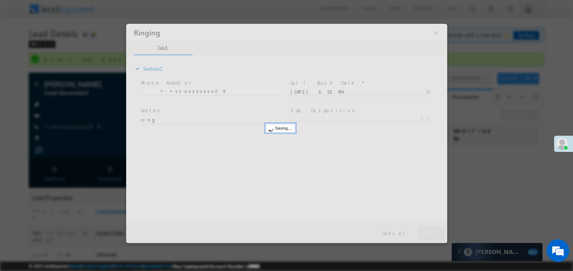
click at [426, 236] on div at bounding box center [286, 132] width 321 height 219
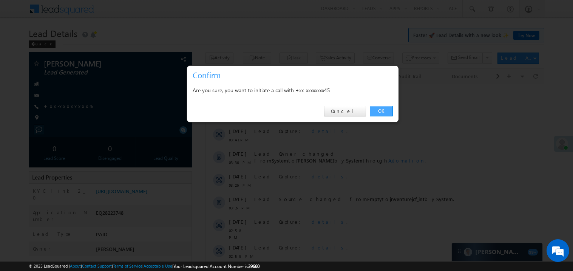
click at [380, 112] on link "OK" at bounding box center [381, 111] width 23 height 11
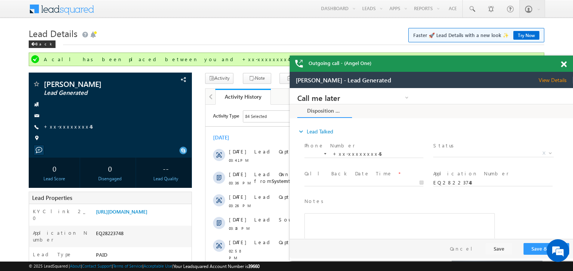
click at [563, 66] on span at bounding box center [564, 64] width 6 height 6
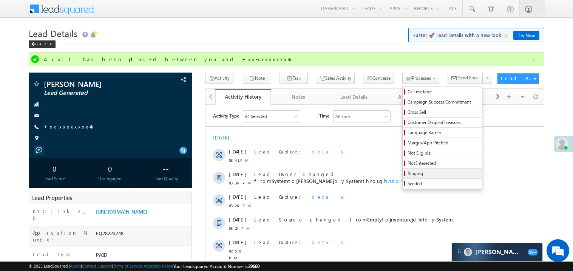
click at [409, 171] on link "Ringing" at bounding box center [442, 173] width 79 height 10
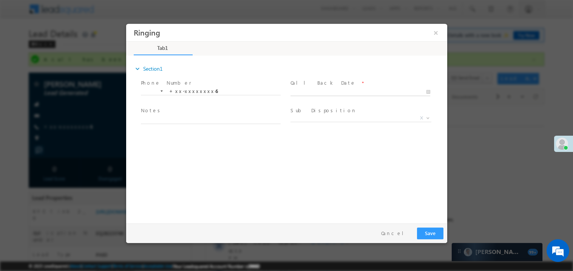
click at [324, 89] on body "Ringing ×" at bounding box center [286, 121] width 321 height 196
type input "09/02/25 3:54 PM"
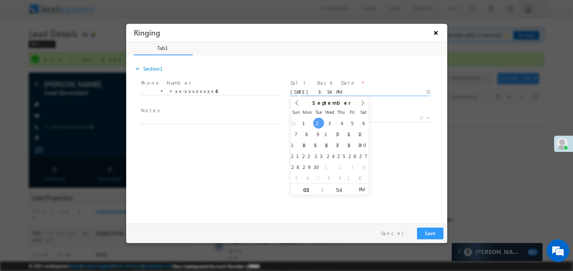
click at [436, 32] on button "×" at bounding box center [435, 32] width 13 height 14
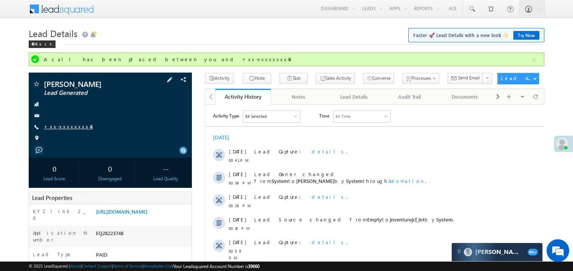
click at [70, 127] on link "+xx-xxxxxxxx45" at bounding box center [68, 126] width 49 height 6
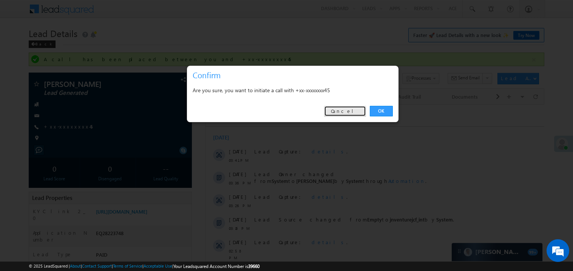
click at [346, 116] on link "Cancel" at bounding box center [345, 111] width 42 height 11
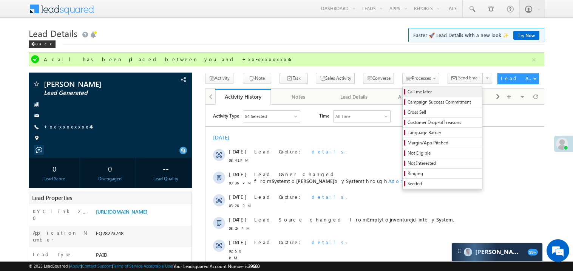
click at [408, 90] on span "Call me later" at bounding box center [444, 91] width 72 height 7
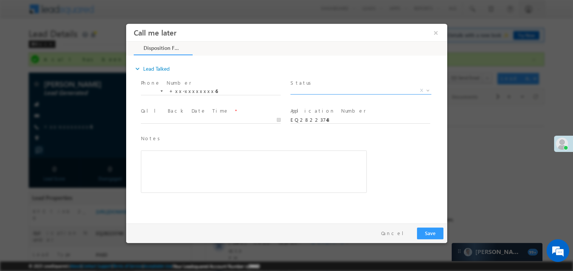
click at [306, 90] on span "X" at bounding box center [360, 90] width 141 height 8
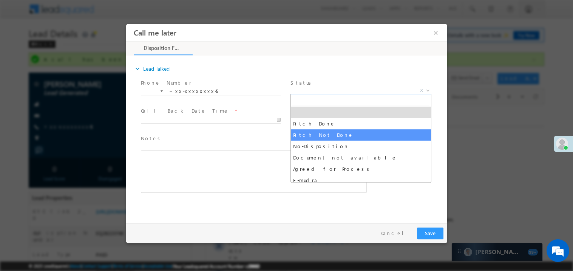
select select "Pitch Not Done"
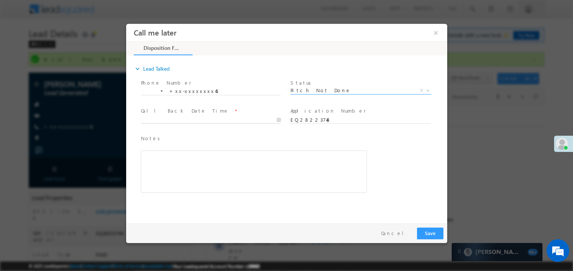
click at [176, 121] on body "Call me later ×" at bounding box center [286, 121] width 321 height 196
type input "09/02/25 3:55 PM"
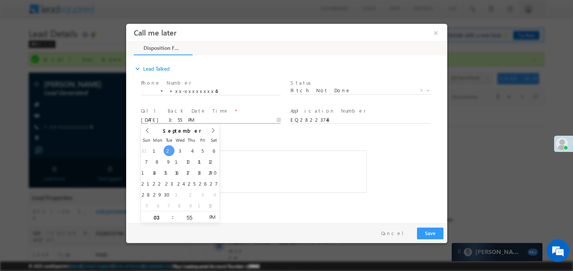
click at [245, 163] on div "Rich Text Editor, 40788eee-0fb2-11ec-a811-0adc8a9d82c2__tab1__section1__Notes__…" at bounding box center [253, 171] width 226 height 42
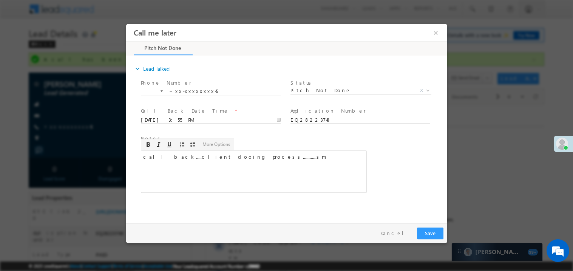
click at [428, 240] on div "Pay & Save Save Cancel" at bounding box center [288, 233] width 325 height 20
click at [438, 235] on button "Save" at bounding box center [430, 233] width 26 height 12
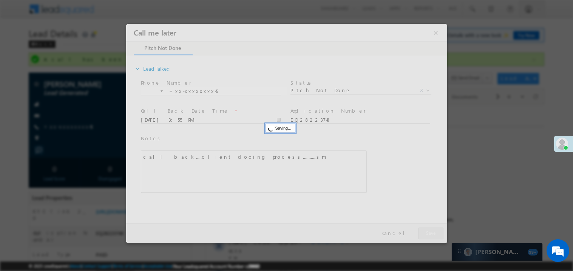
click at [438, 235] on div at bounding box center [286, 132] width 321 height 219
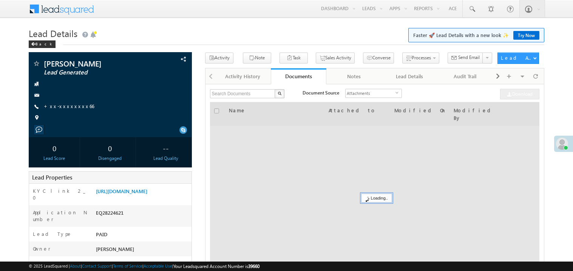
click at [67, 109] on link "+xx-xxxxxxxx66" at bounding box center [69, 106] width 50 height 6
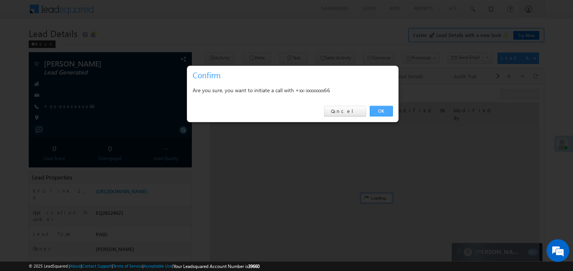
click at [386, 113] on link "OK" at bounding box center [381, 111] width 23 height 11
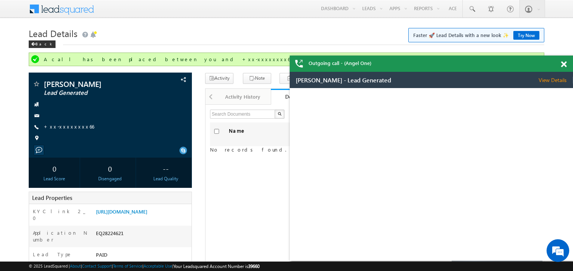
click at [562, 64] on span at bounding box center [564, 64] width 6 height 6
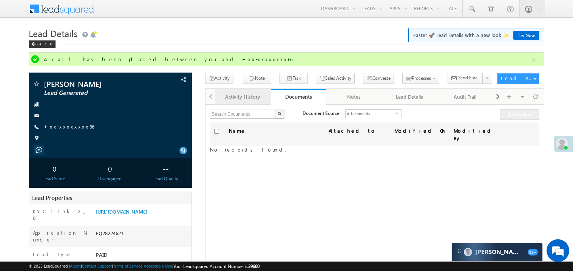
click at [253, 100] on div "Activity History" at bounding box center [242, 96] width 43 height 9
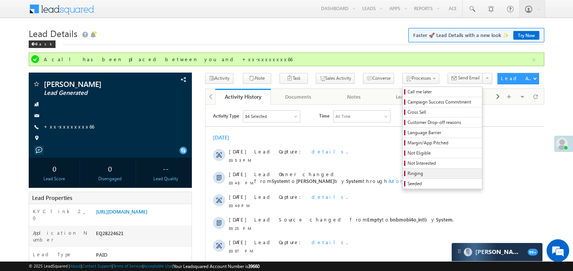
click at [408, 176] on span "Ringing" at bounding box center [444, 173] width 72 height 7
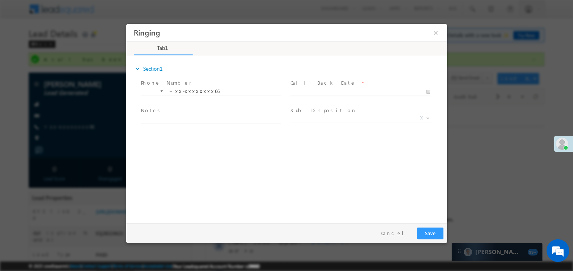
click at [317, 94] on body "Ringing ×" at bounding box center [286, 121] width 321 height 196
type input "[DATE] 3:56 PM"
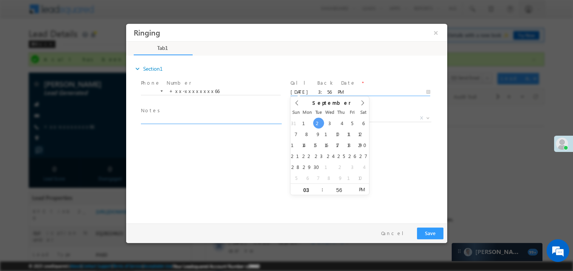
click at [150, 119] on textarea at bounding box center [210, 119] width 140 height 9
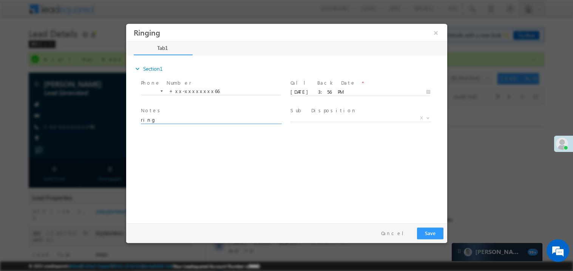
type textarea "ring"
click at [437, 29] on button "×" at bounding box center [435, 32] width 13 height 14
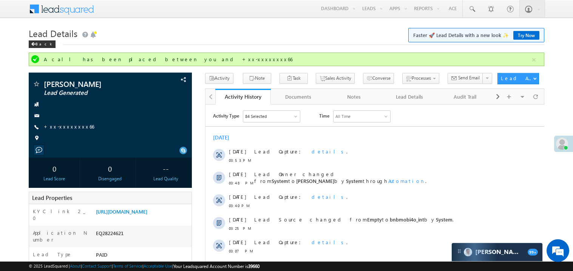
click at [255, 59] on div "A call has been placed between you and +xx-xxxxxxxx66" at bounding box center [287, 59] width 487 height 7
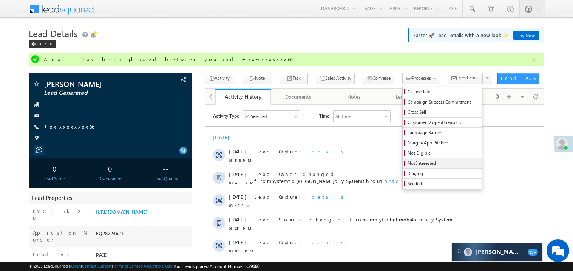
click at [411, 162] on span "Not Interested" at bounding box center [444, 163] width 72 height 7
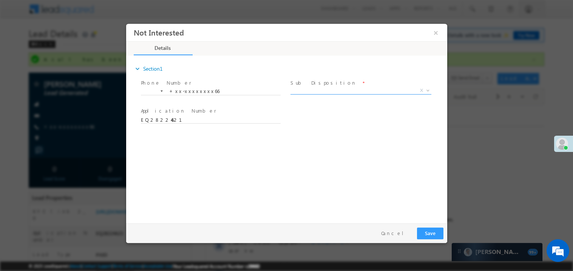
click at [301, 92] on span "X" at bounding box center [360, 90] width 141 height 8
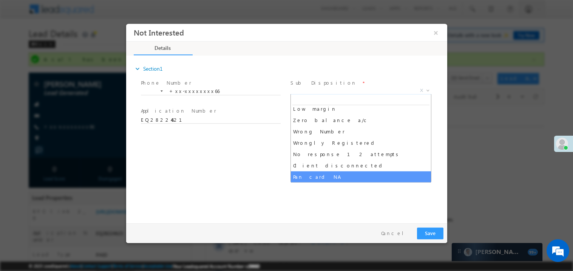
scroll to position [60, 0]
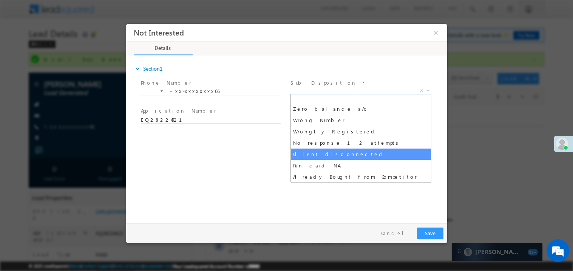
select select "Client disconnected"
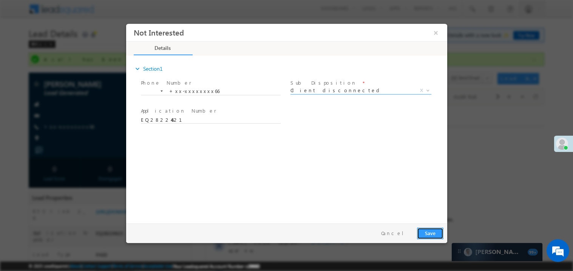
click at [428, 233] on button "Save" at bounding box center [430, 233] width 26 height 12
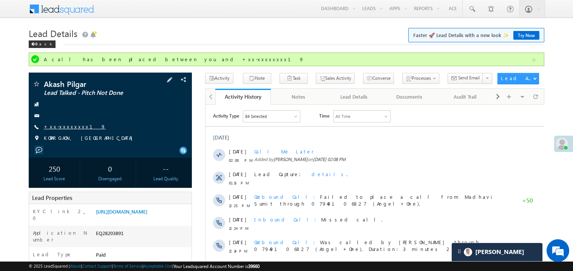
click at [71, 127] on link "+xx-xxxxxxxx19" at bounding box center [75, 126] width 62 height 6
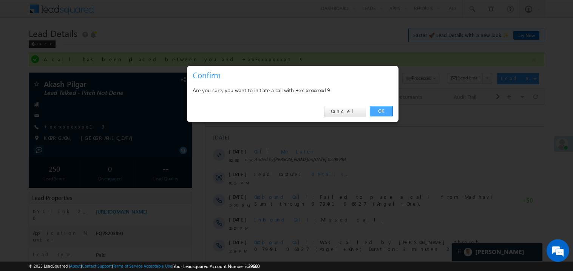
click at [383, 108] on link "OK" at bounding box center [381, 111] width 23 height 11
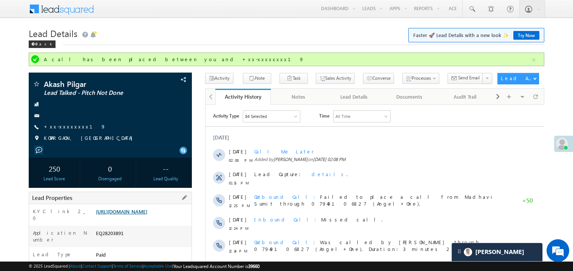
click at [142, 212] on link "https://angelbroking1-pk3em7sa.customui-test.leadsquared.com?leadId=43a80c49-9b…" at bounding box center [121, 211] width 51 height 6
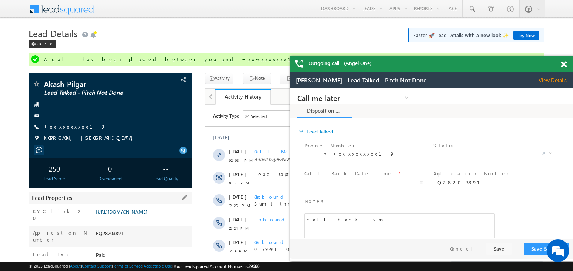
click at [139, 215] on link "https://angelbroking1-pk3em7sa.customui-test.leadsquared.com?leadId=43a80c49-9b…" at bounding box center [121, 211] width 51 height 6
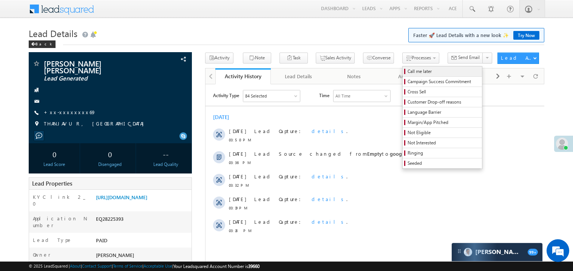
click at [403, 68] on link "Call me later" at bounding box center [442, 71] width 79 height 10
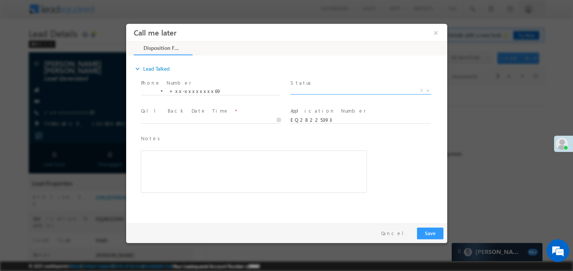
click at [303, 91] on span "X" at bounding box center [360, 90] width 141 height 8
click at [314, 86] on span "No-Disposition" at bounding box center [351, 89] width 123 height 7
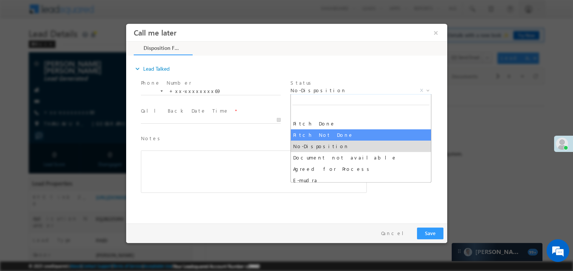
select select "Pitch Not Done"
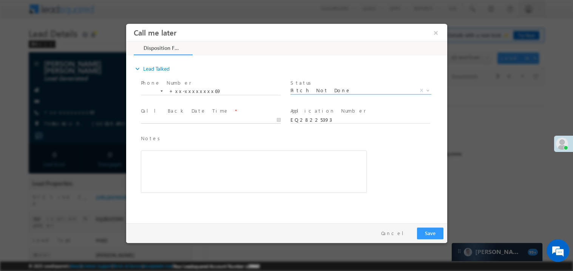
click at [185, 121] on body "Call me later ×" at bounding box center [286, 121] width 321 height 196
type input "[DATE] 4:00 PM"
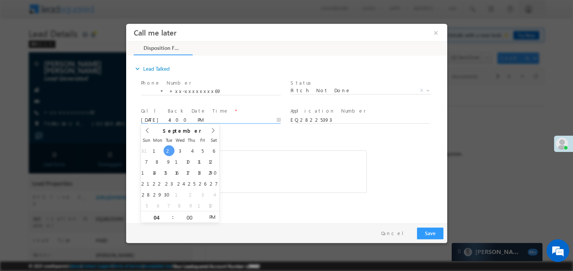
click at [243, 162] on div "Rich Text Editor, 40788eee-0fb2-11ec-a811-0adc8a9d82c2__tab1__section1__Notes__…" at bounding box center [253, 171] width 226 height 42
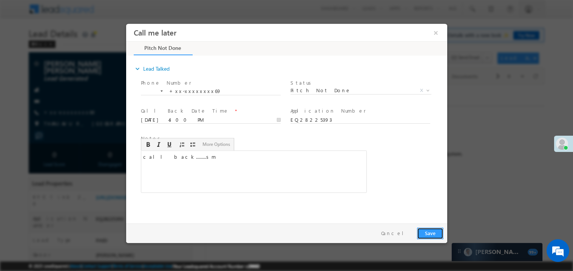
click at [435, 237] on button "Save" at bounding box center [430, 233] width 26 height 12
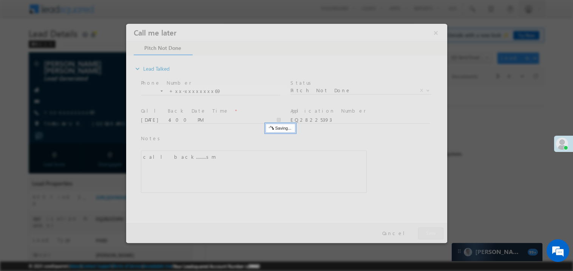
click at [435, 237] on div at bounding box center [286, 132] width 321 height 219
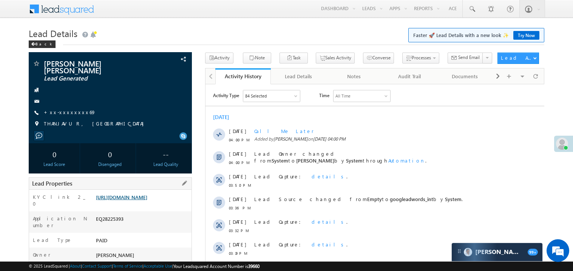
click at [147, 200] on link "[URL][DOMAIN_NAME]" at bounding box center [121, 197] width 51 height 6
click at [69, 109] on link "+xx-xxxxxxxx69" at bounding box center [70, 112] width 52 height 6
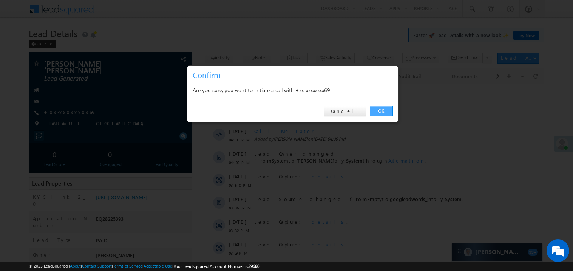
click at [389, 113] on link "OK" at bounding box center [381, 111] width 23 height 11
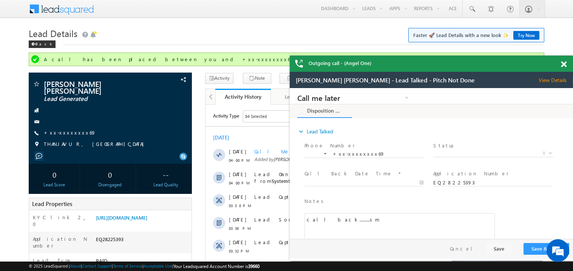
click at [565, 62] on span at bounding box center [564, 64] width 6 height 6
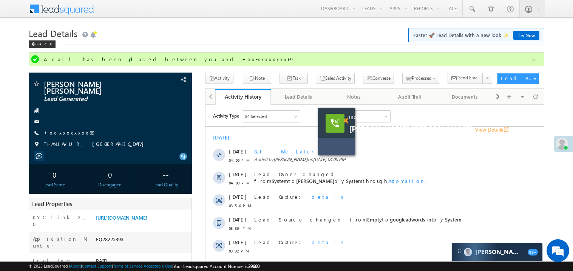
click at [348, 121] on span at bounding box center [346, 120] width 6 height 6
